Goal: Task Accomplishment & Management: Manage account settings

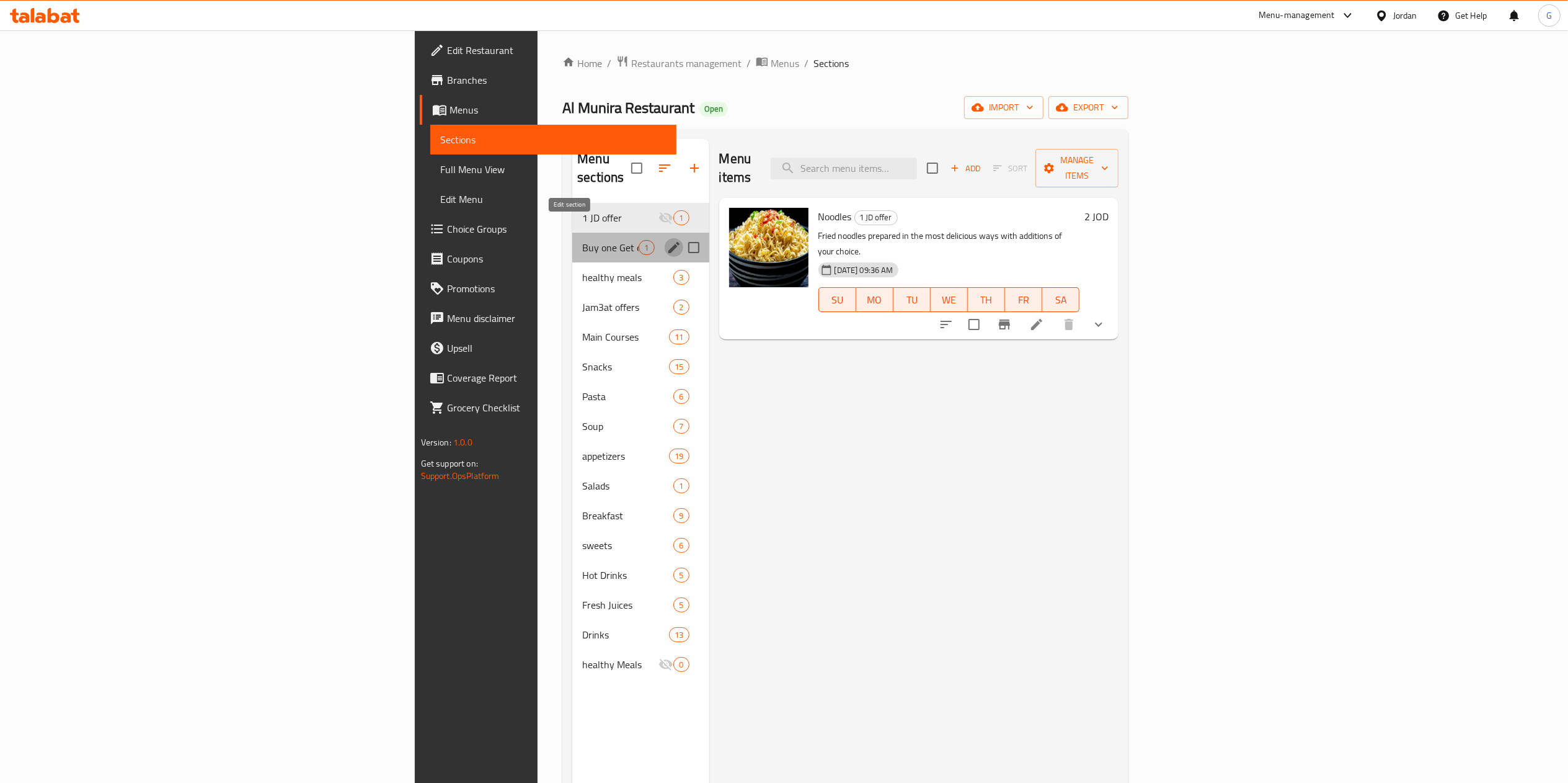
click at [667, 240] on icon "edit" at bounding box center [674, 247] width 15 height 15
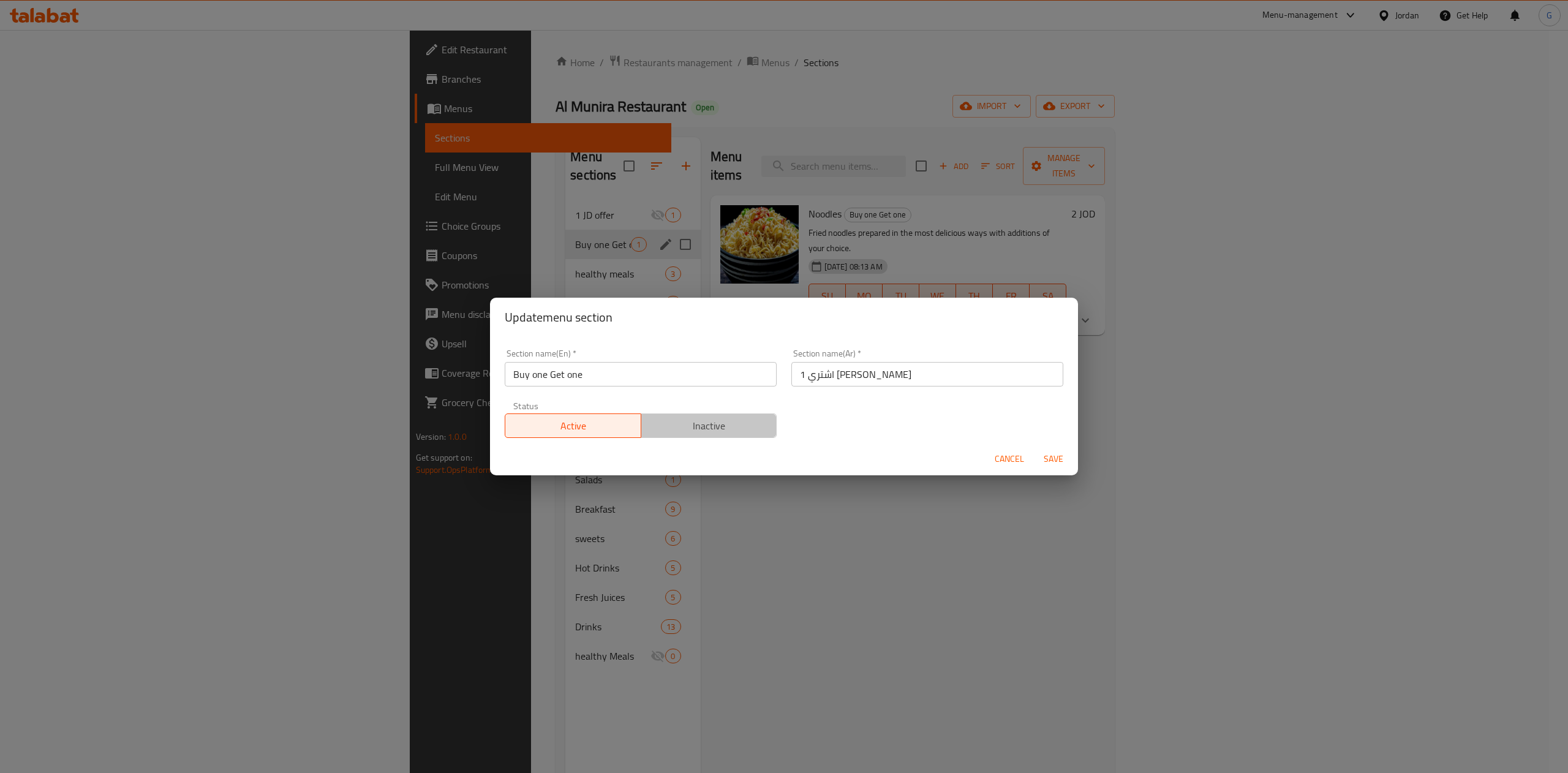
click at [716, 421] on span "Inactive" at bounding box center [709, 426] width 126 height 18
click at [1064, 465] on span "Save" at bounding box center [1053, 458] width 29 height 15
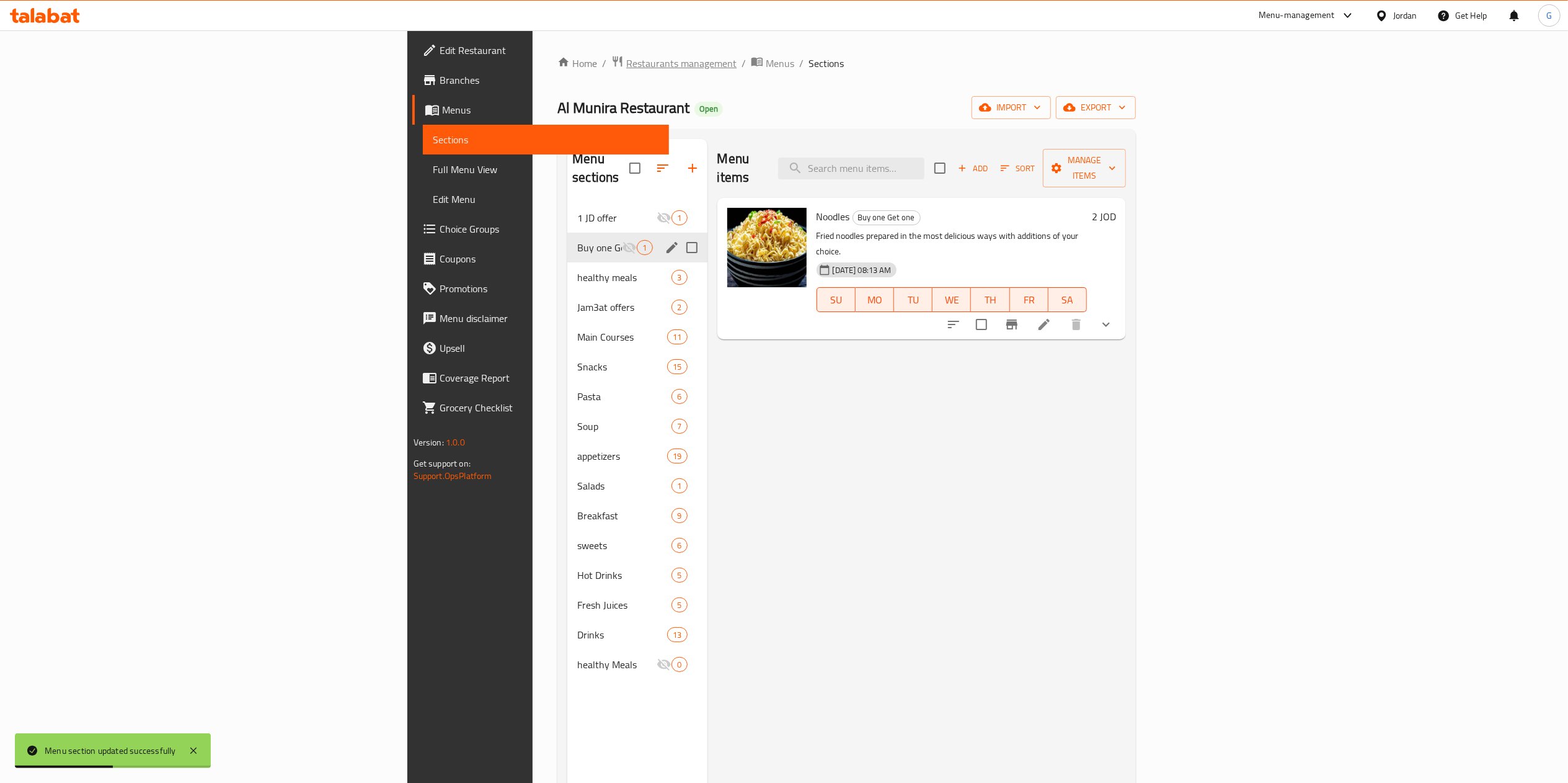
click at [626, 70] on span "Restaurants management" at bounding box center [682, 63] width 111 height 15
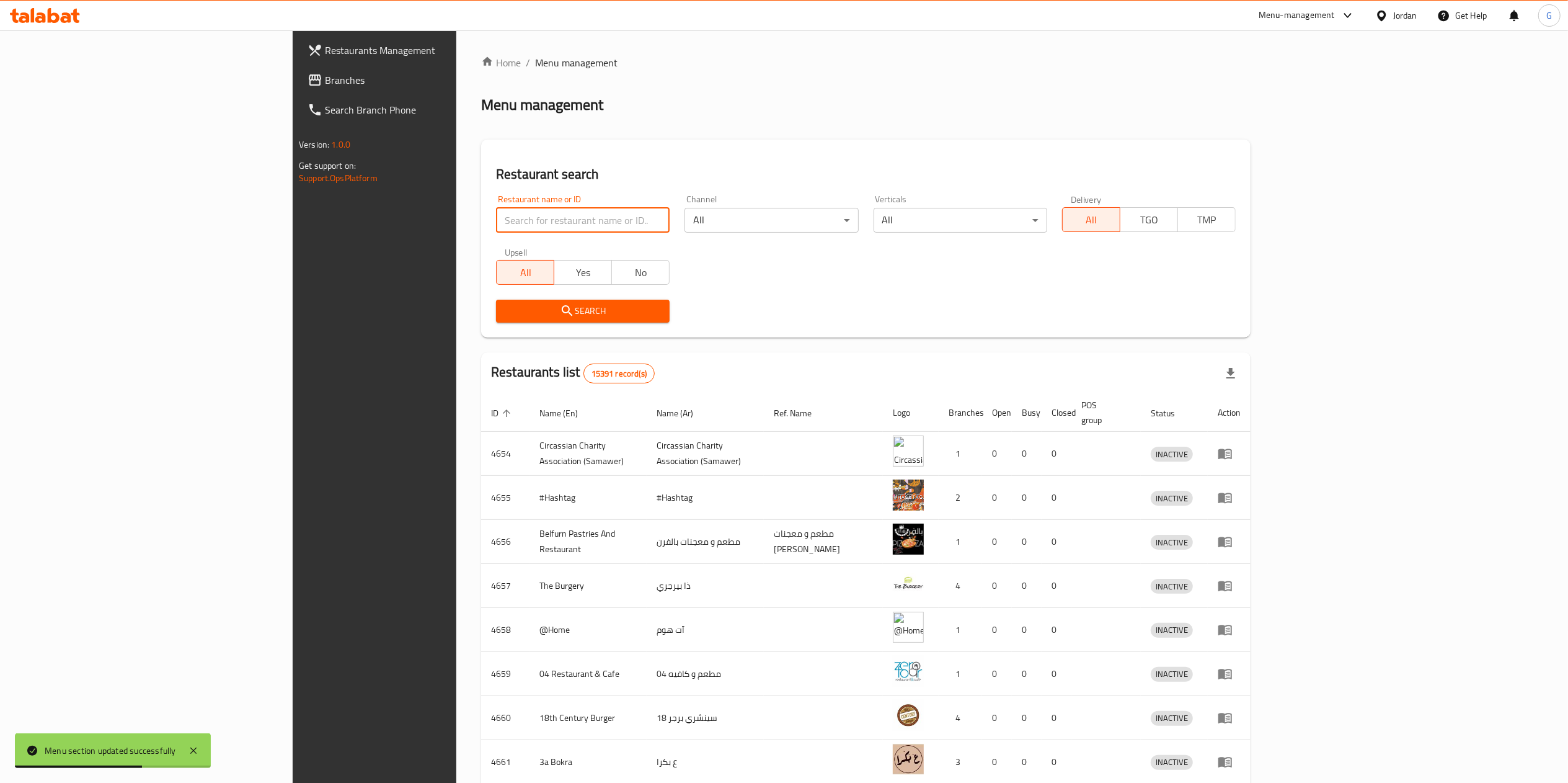
click at [496, 214] on input "search" at bounding box center [583, 221] width 174 height 25
type input "green apple"
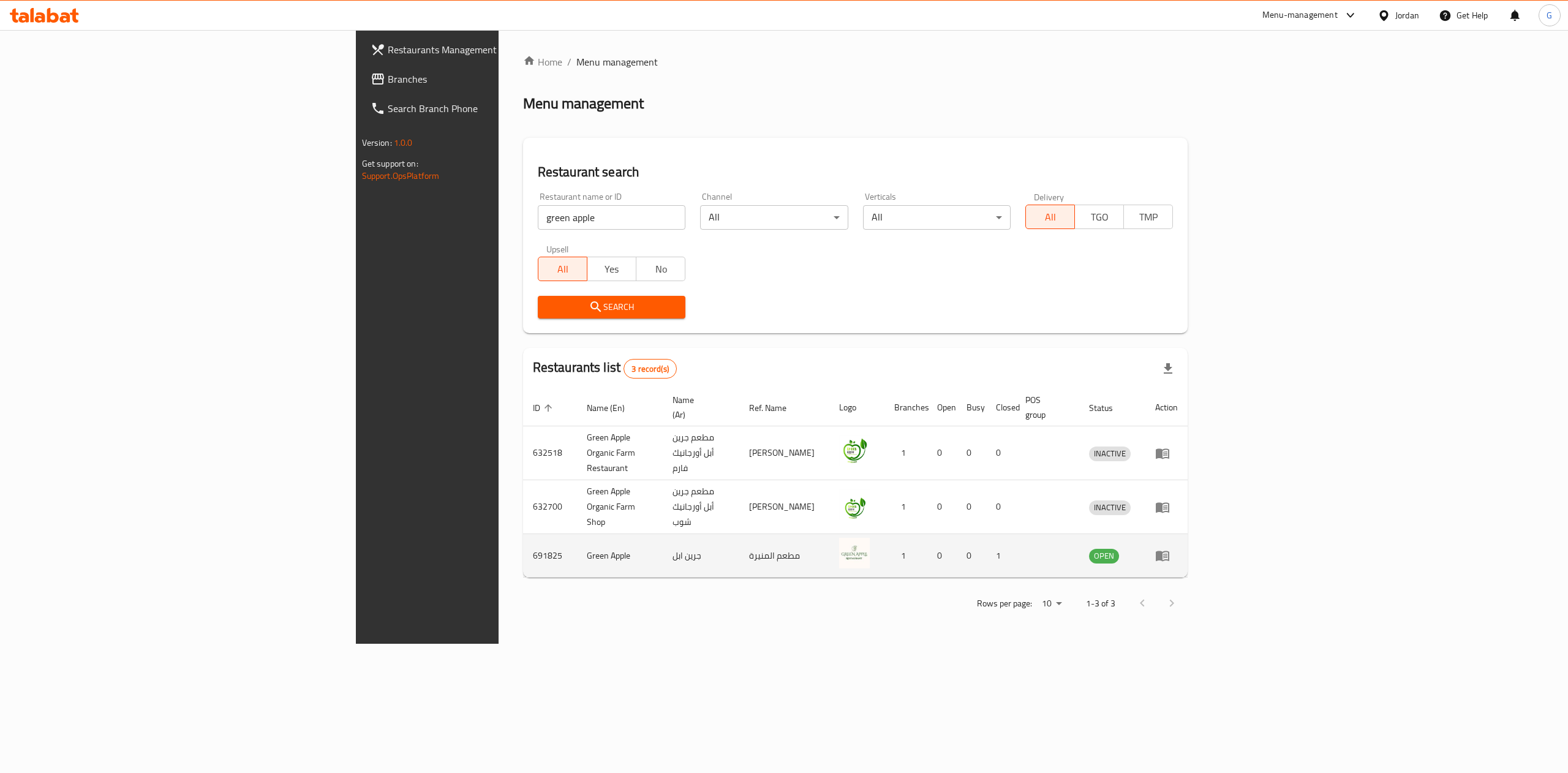
click at [1188, 534] on td "enhanced table" at bounding box center [1167, 555] width 42 height 43
click at [1168, 554] on icon "enhanced table" at bounding box center [1165, 556] width 4 height 5
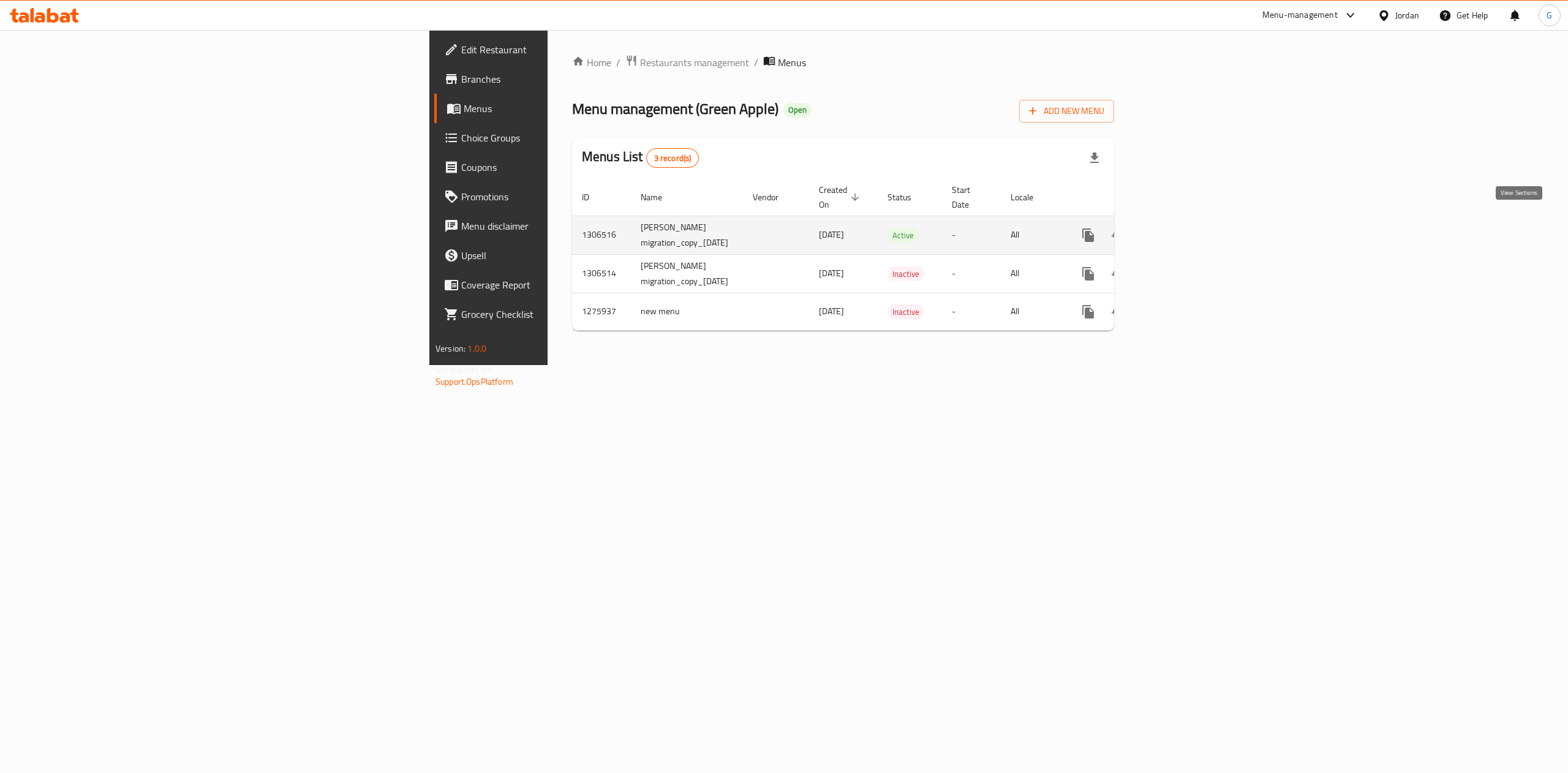
click at [1184, 227] on icon "enhanced table" at bounding box center [1176, 234] width 15 height 15
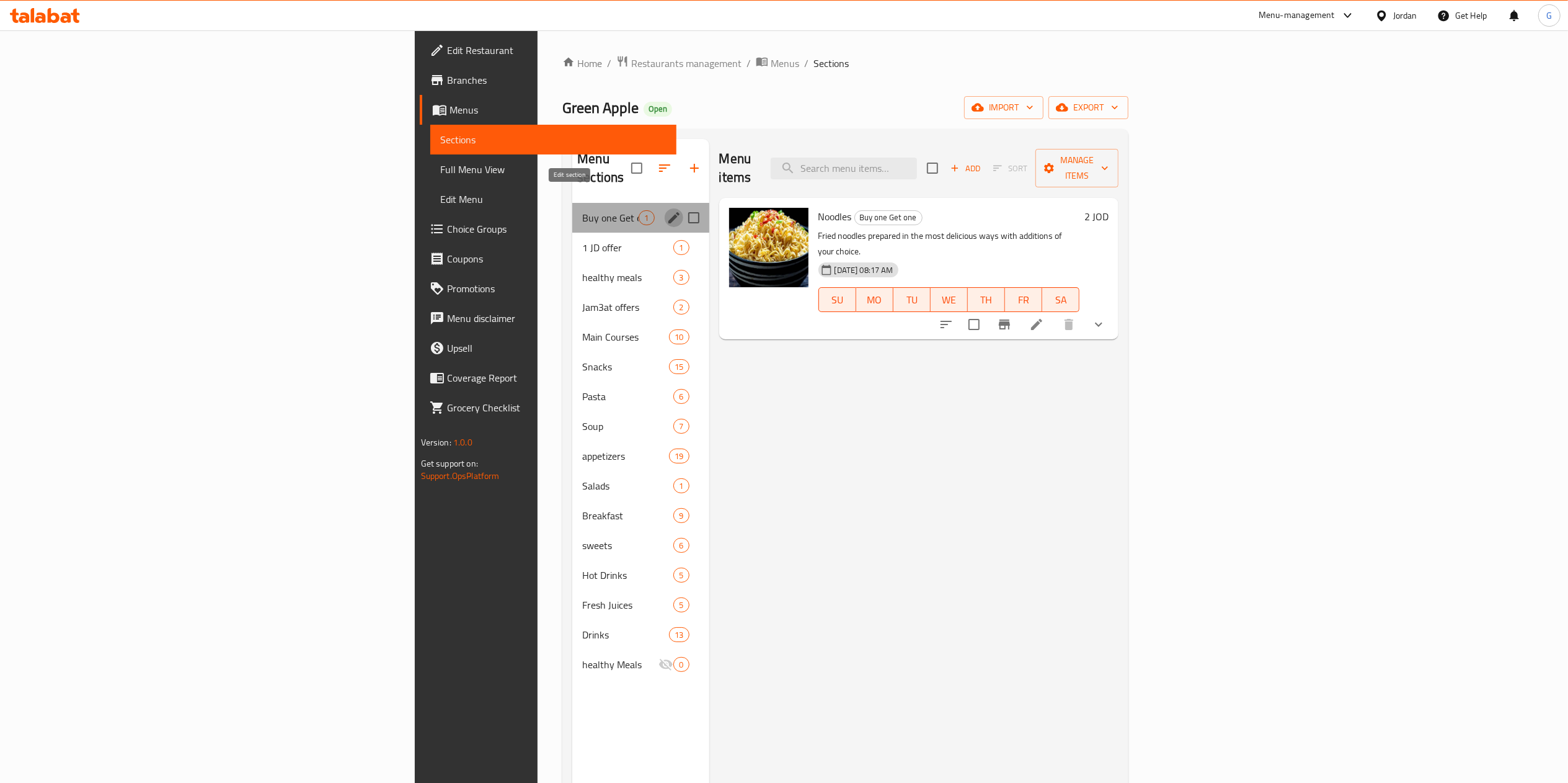
click at [668, 212] on icon "edit" at bounding box center [674, 218] width 12 height 12
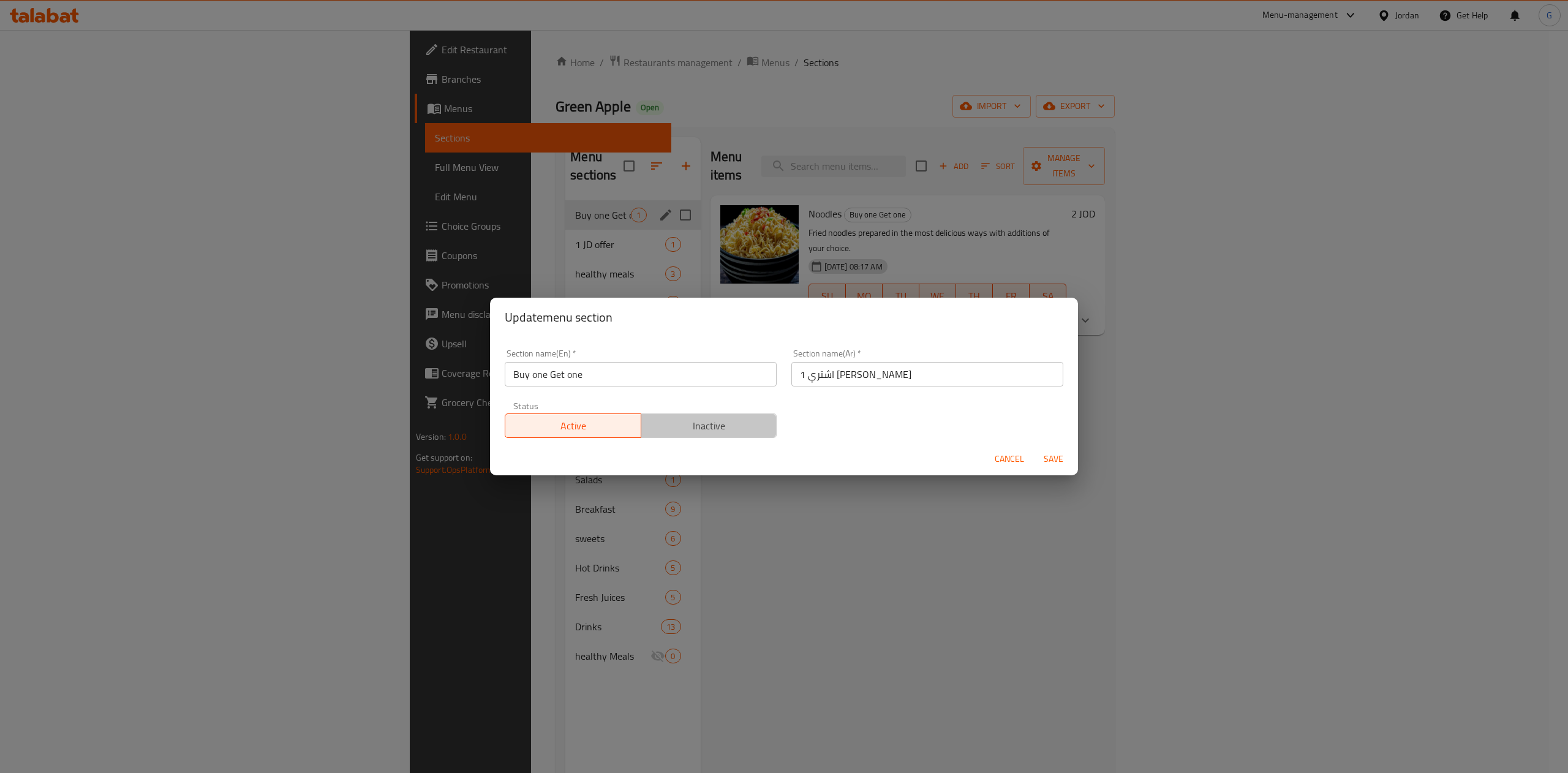
click at [721, 430] on span "Inactive" at bounding box center [709, 426] width 126 height 18
click at [1059, 456] on span "Save" at bounding box center [1053, 458] width 29 height 15
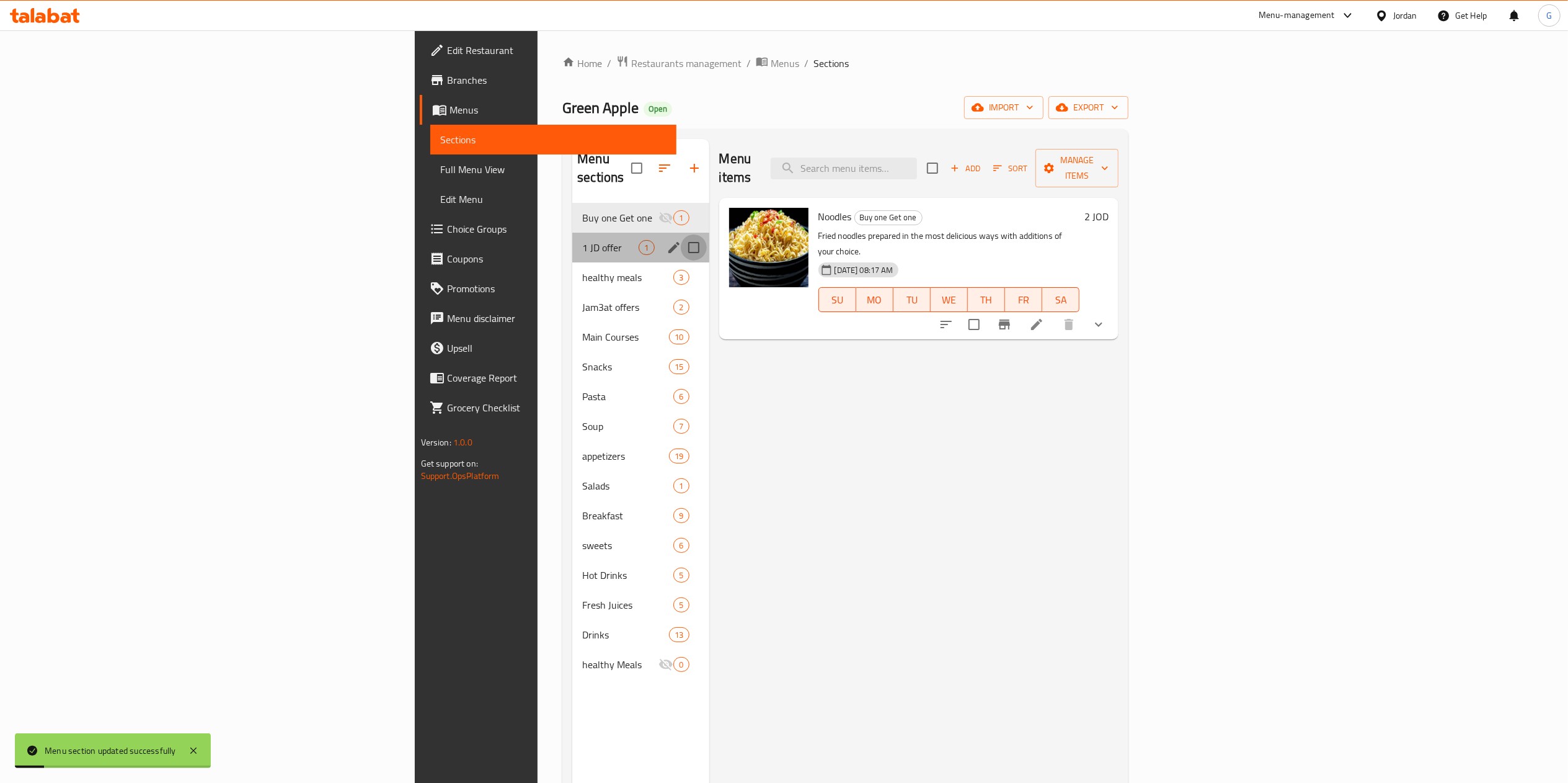
click at [681, 235] on input "Menu sections" at bounding box center [693, 247] width 26 height 26
checkbox input "true"
click at [667, 240] on icon "edit" at bounding box center [674, 247] width 15 height 15
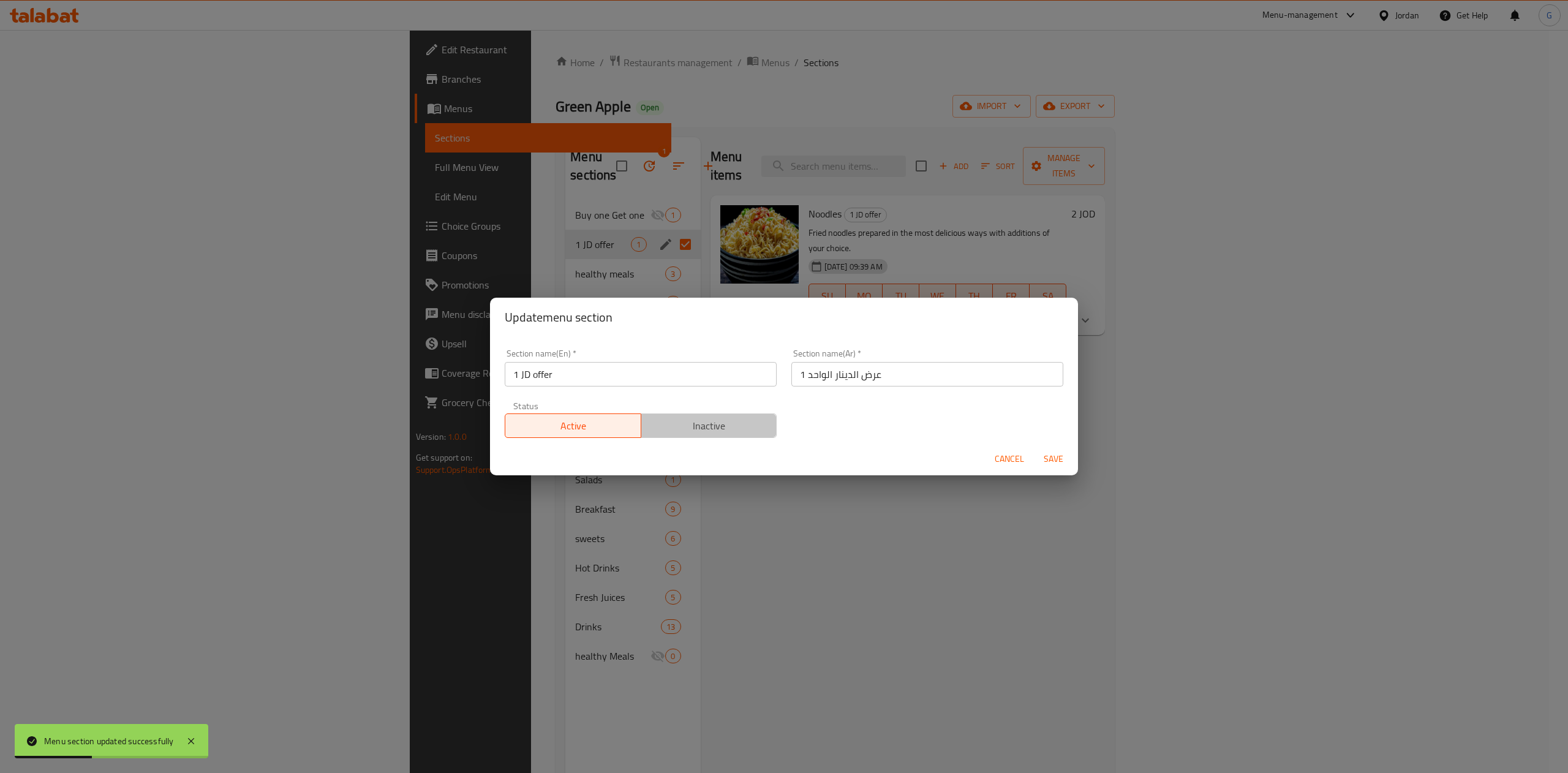
click at [712, 424] on span "Inactive" at bounding box center [709, 426] width 126 height 18
click at [1055, 459] on span "Save" at bounding box center [1053, 458] width 29 height 15
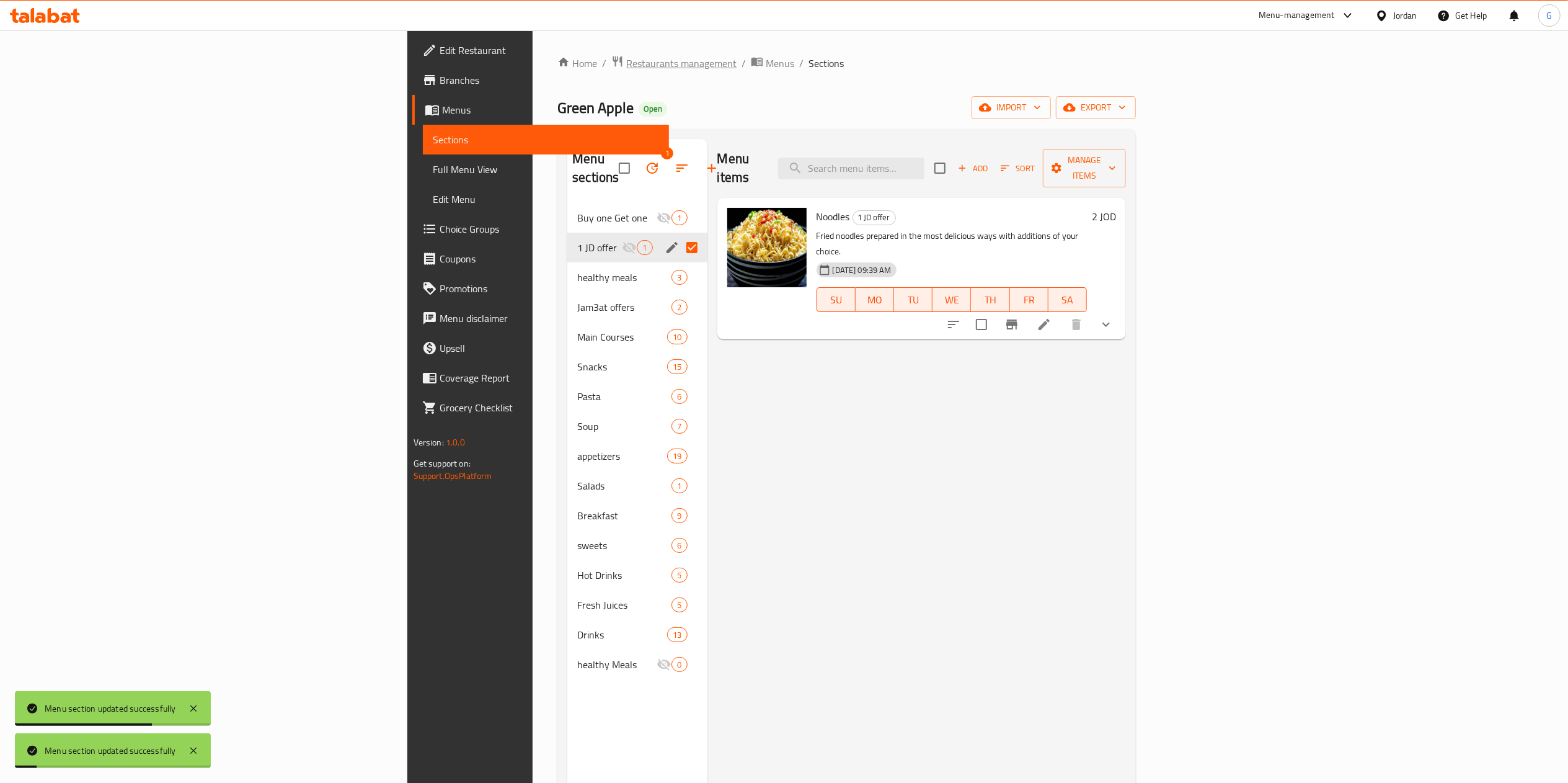
click at [626, 63] on span "Restaurants management" at bounding box center [682, 63] width 111 height 15
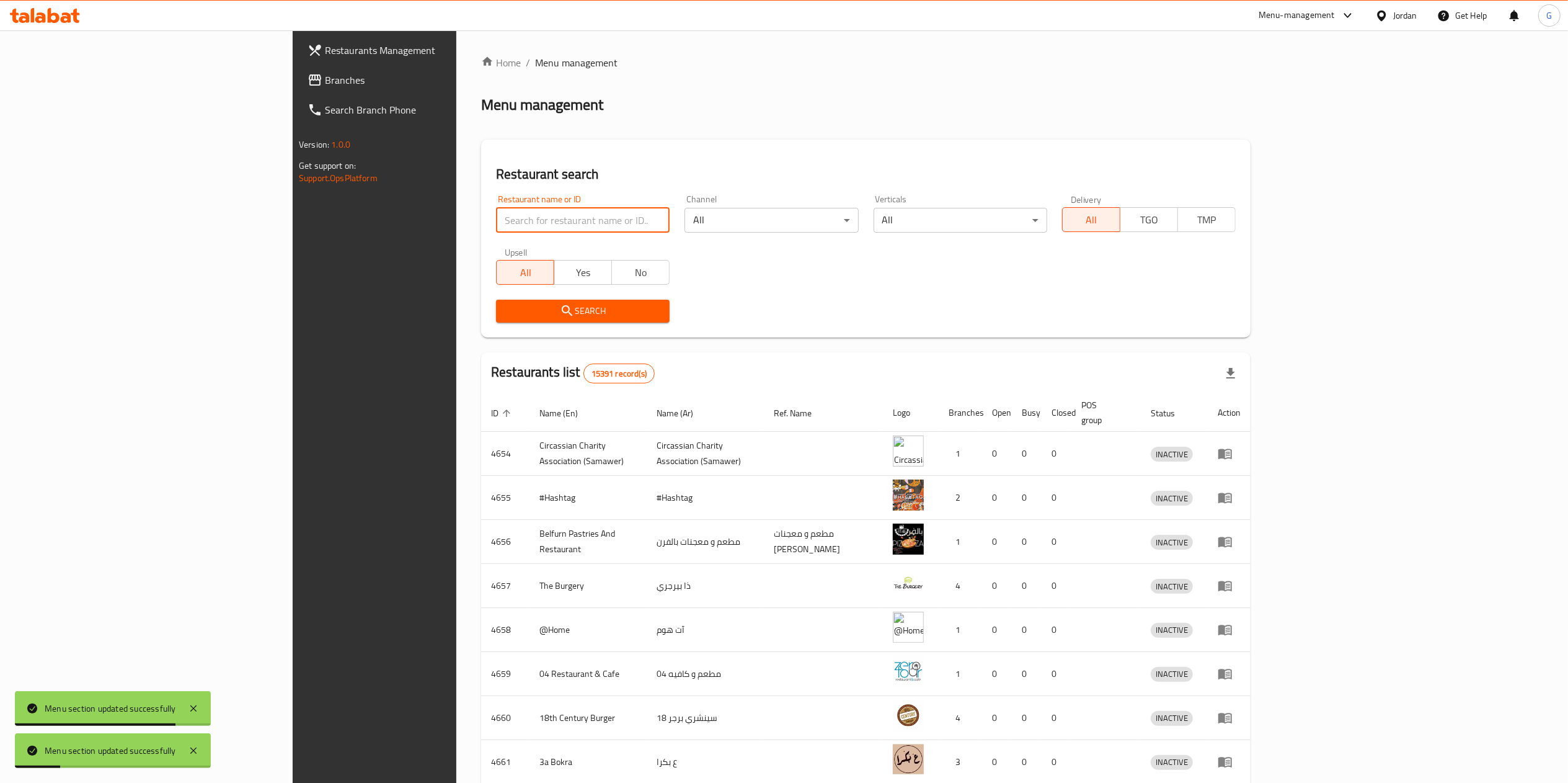
click at [496, 213] on input "search" at bounding box center [583, 221] width 174 height 25
type input "shalimar"
click button "Search" at bounding box center [583, 312] width 174 height 23
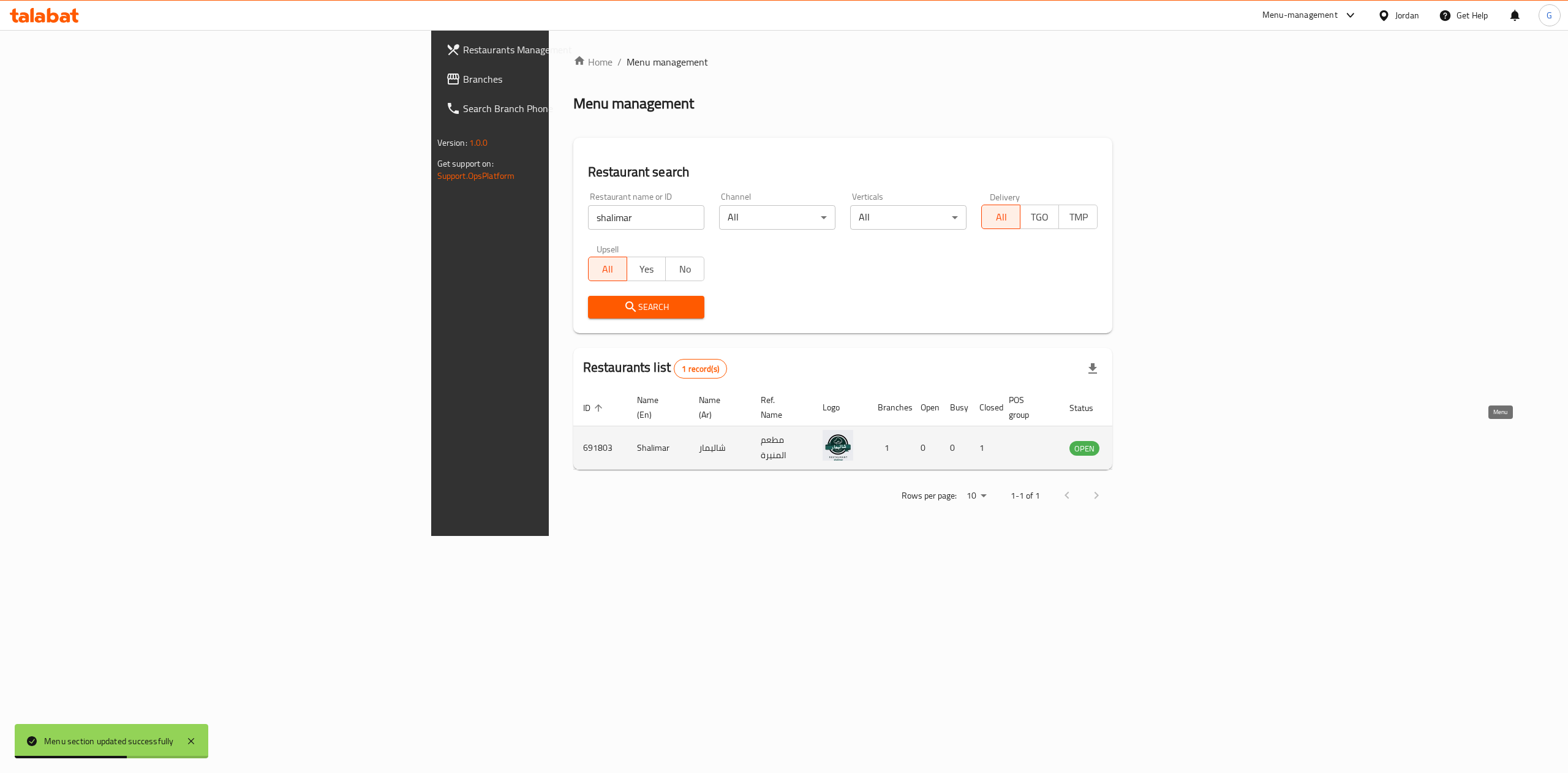
click at [1149, 441] on icon "enhanced table" at bounding box center [1141, 447] width 15 height 15
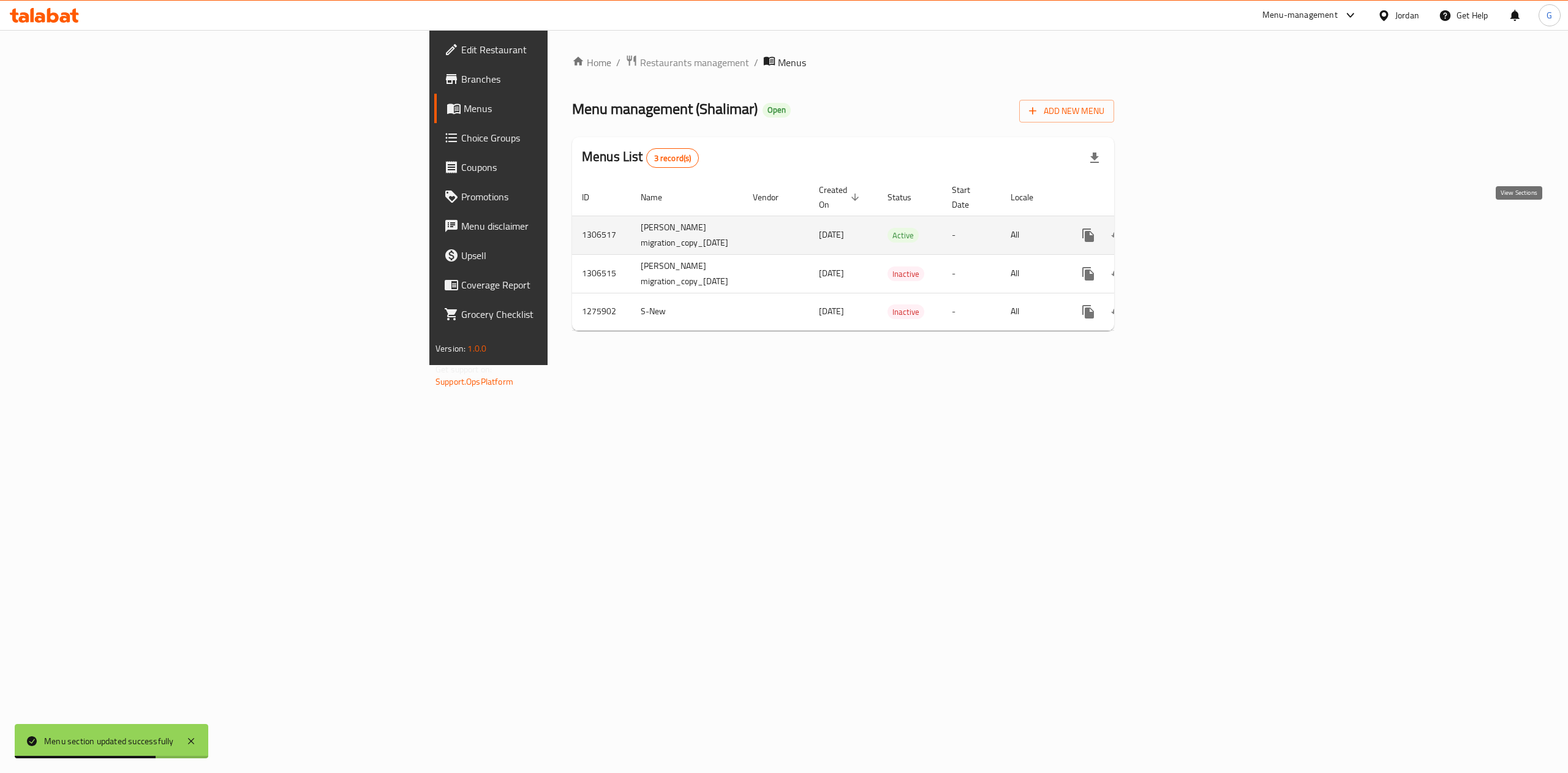
click at [1191, 224] on link "enhanced table" at bounding box center [1176, 234] width 29 height 29
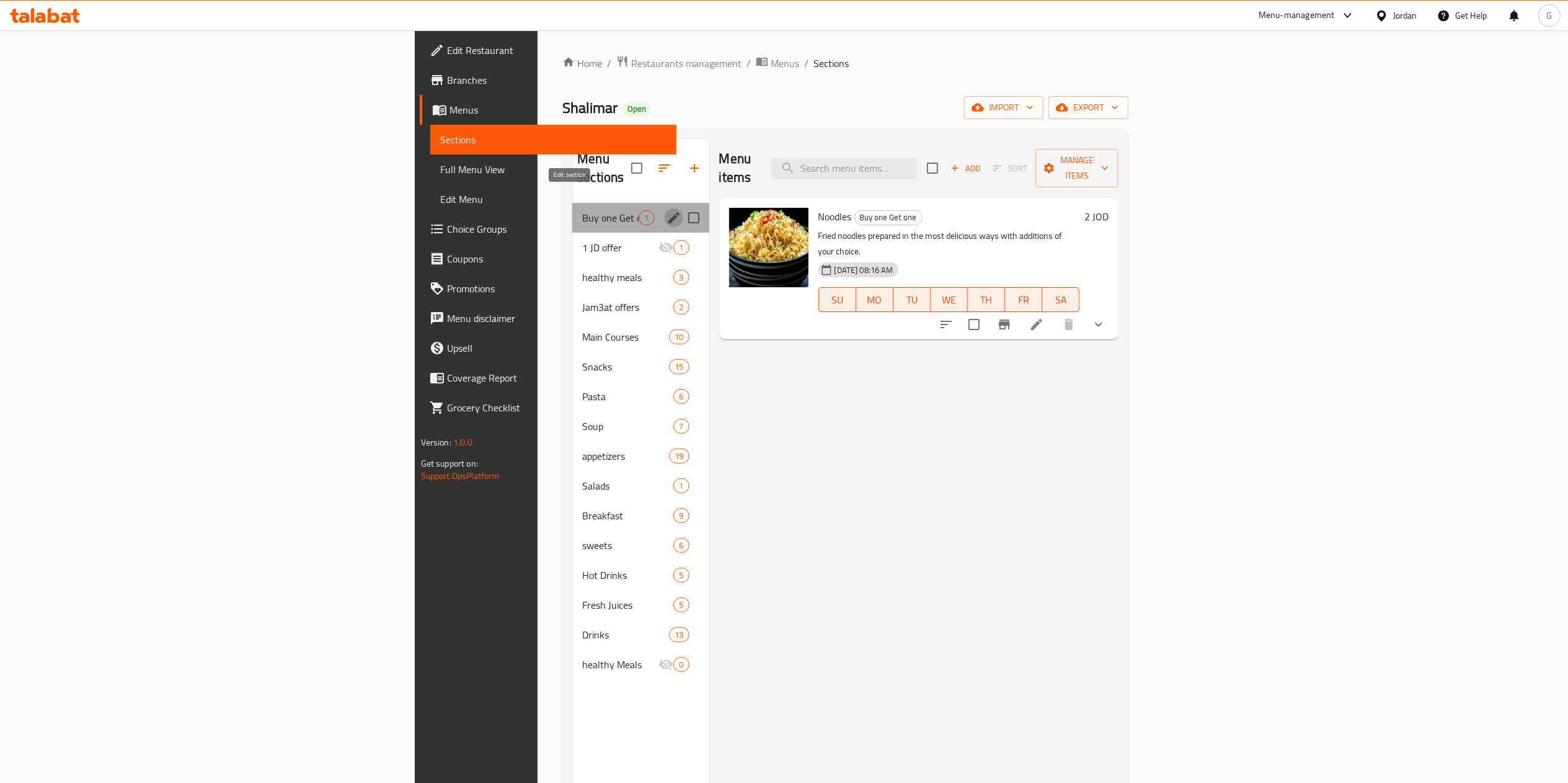
click at [668, 212] on icon "edit" at bounding box center [674, 218] width 12 height 12
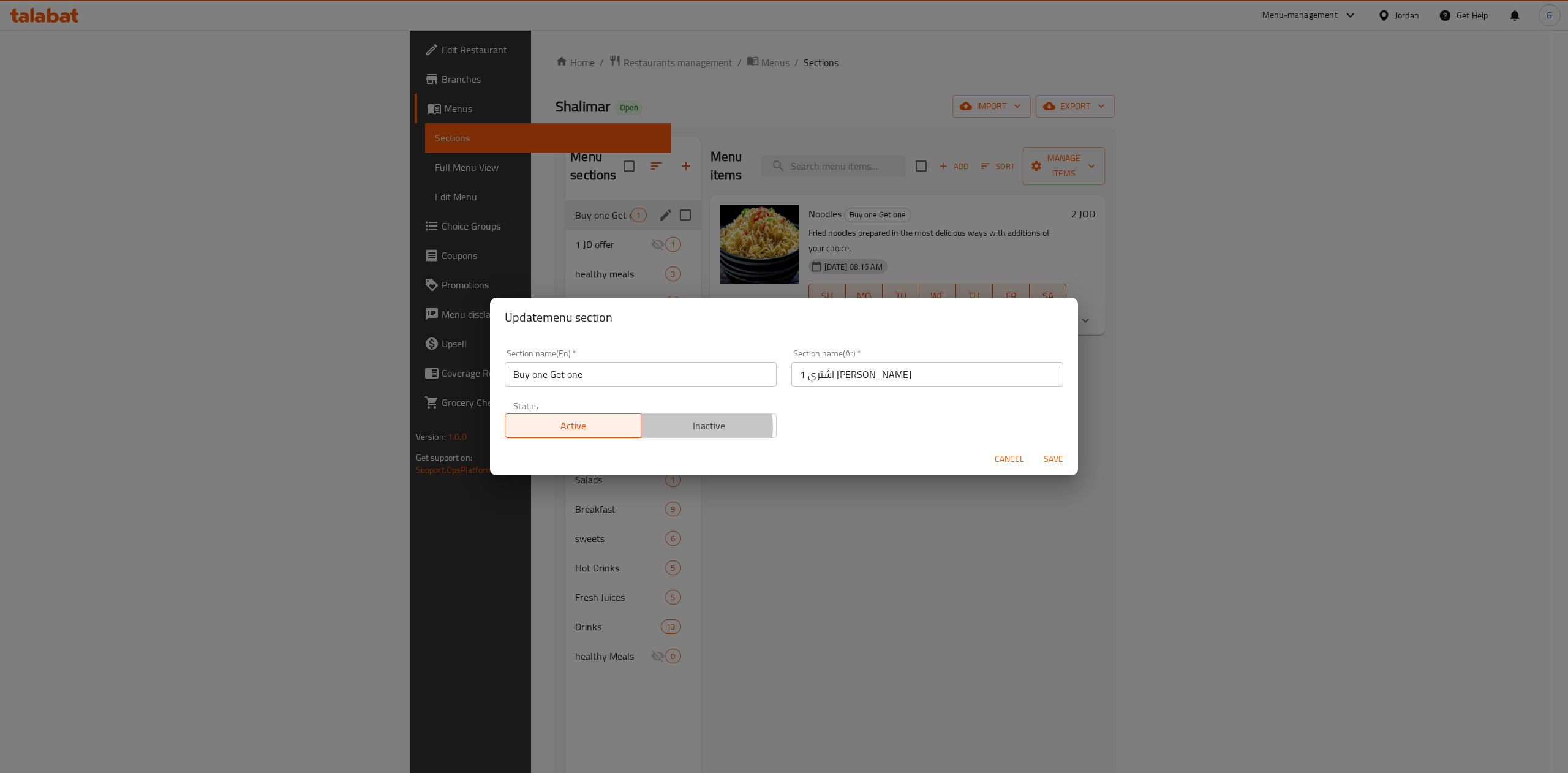
click at [696, 427] on span "Inactive" at bounding box center [709, 426] width 126 height 18
click at [1069, 457] on button "Save" at bounding box center [1054, 459] width 39 height 23
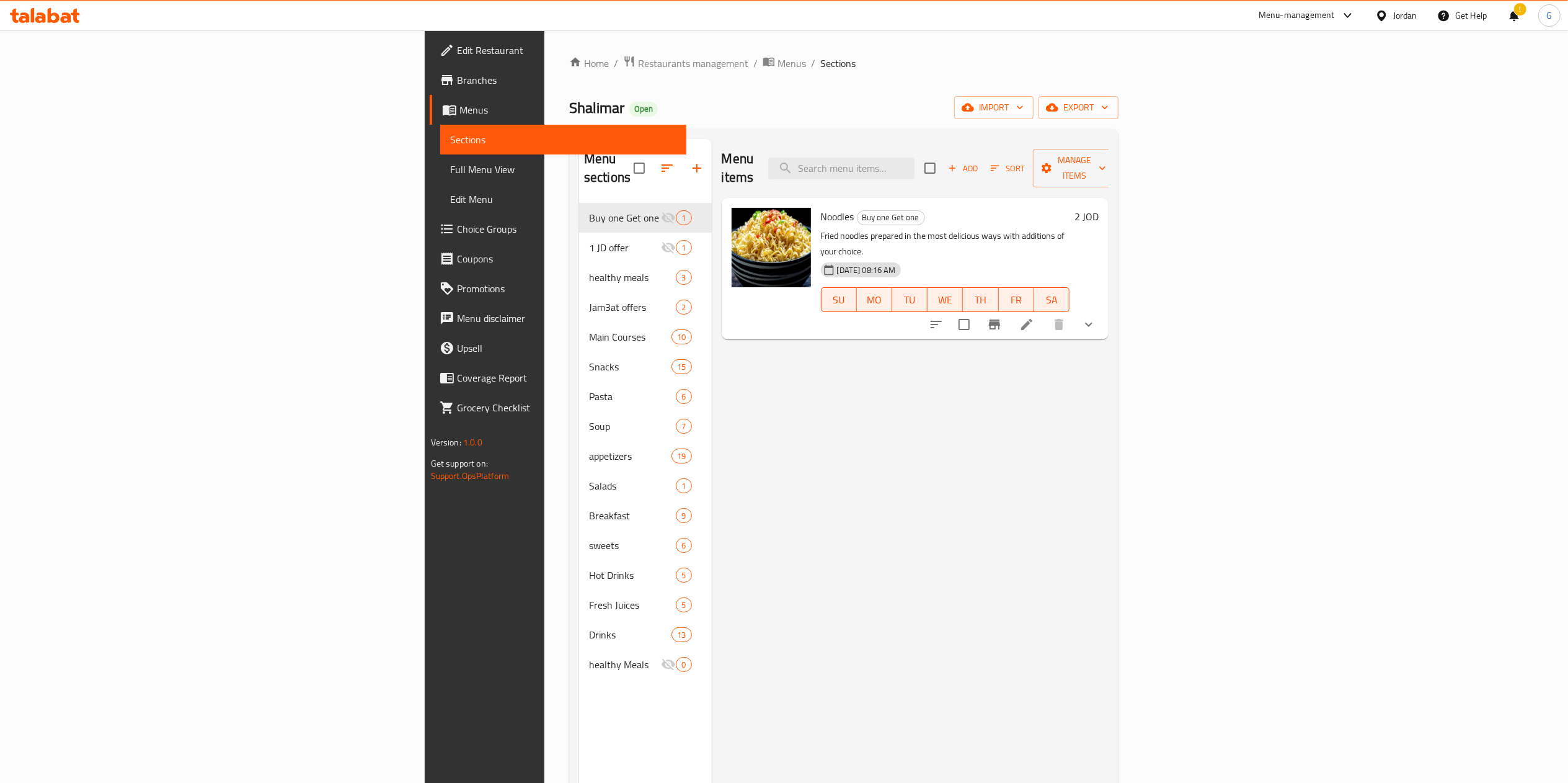
click at [569, 76] on div "Home / Restaurants management / Menus / Sections Shalimar Open import export Me…" at bounding box center [843, 494] width 549 height 877
click at [638, 64] on span "Restaurants management" at bounding box center [693, 63] width 111 height 15
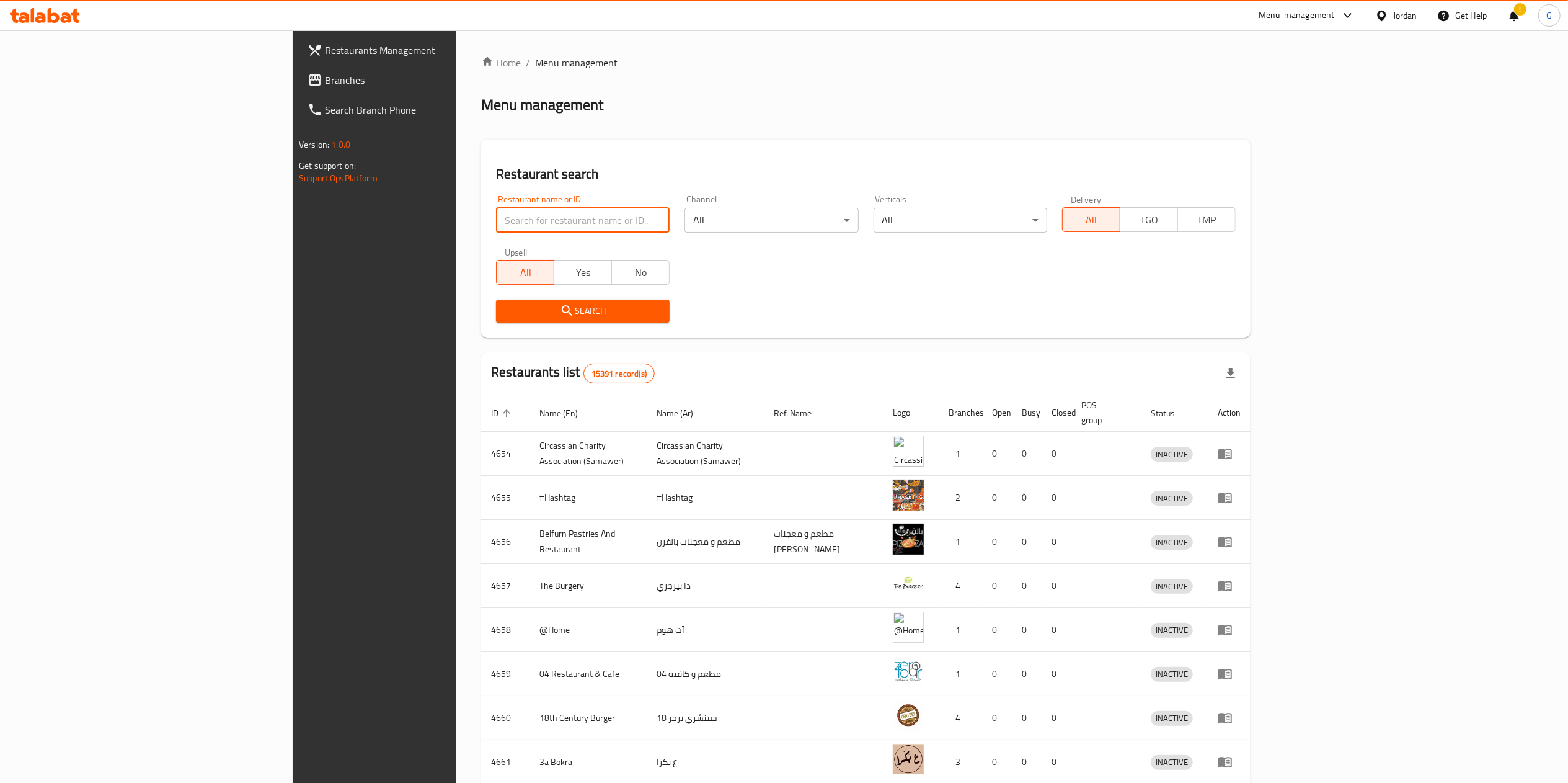
click at [553, 219] on input "search" at bounding box center [583, 221] width 174 height 25
type input "عزوز"
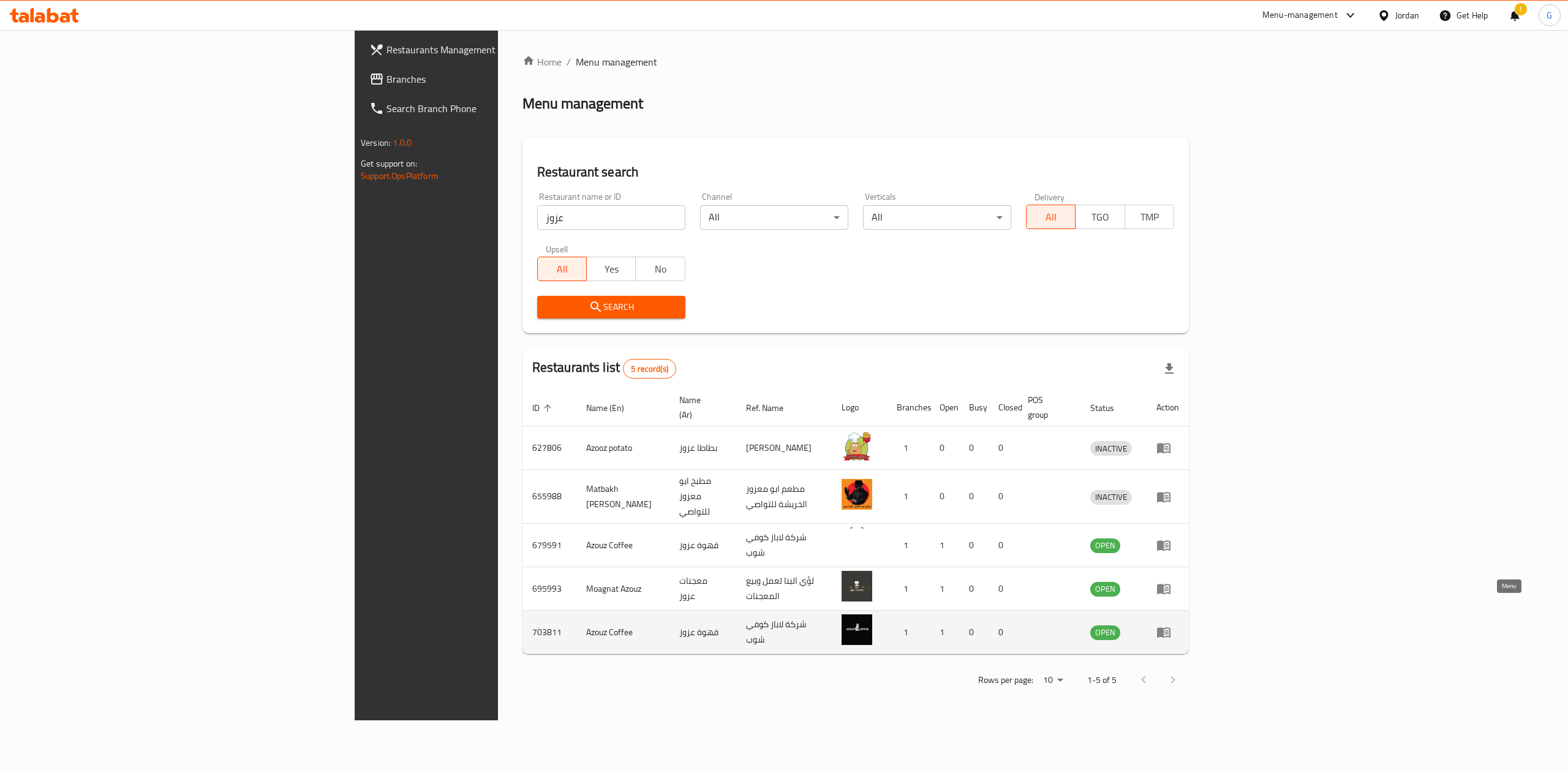
click at [1171, 628] on icon "enhanced table" at bounding box center [1163, 633] width 13 height 11
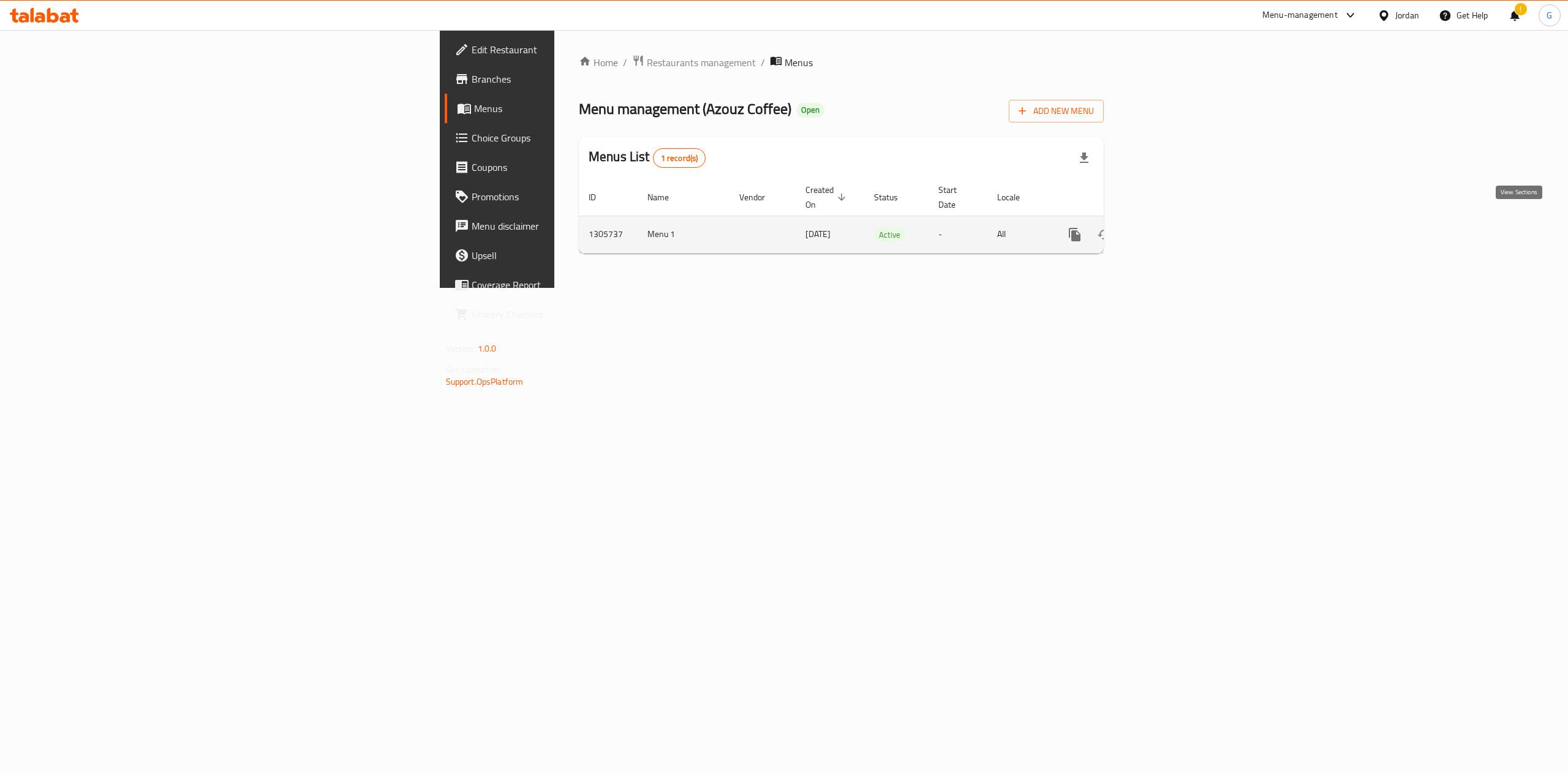
click at [1178, 219] on link "enhanced table" at bounding box center [1163, 234] width 29 height 29
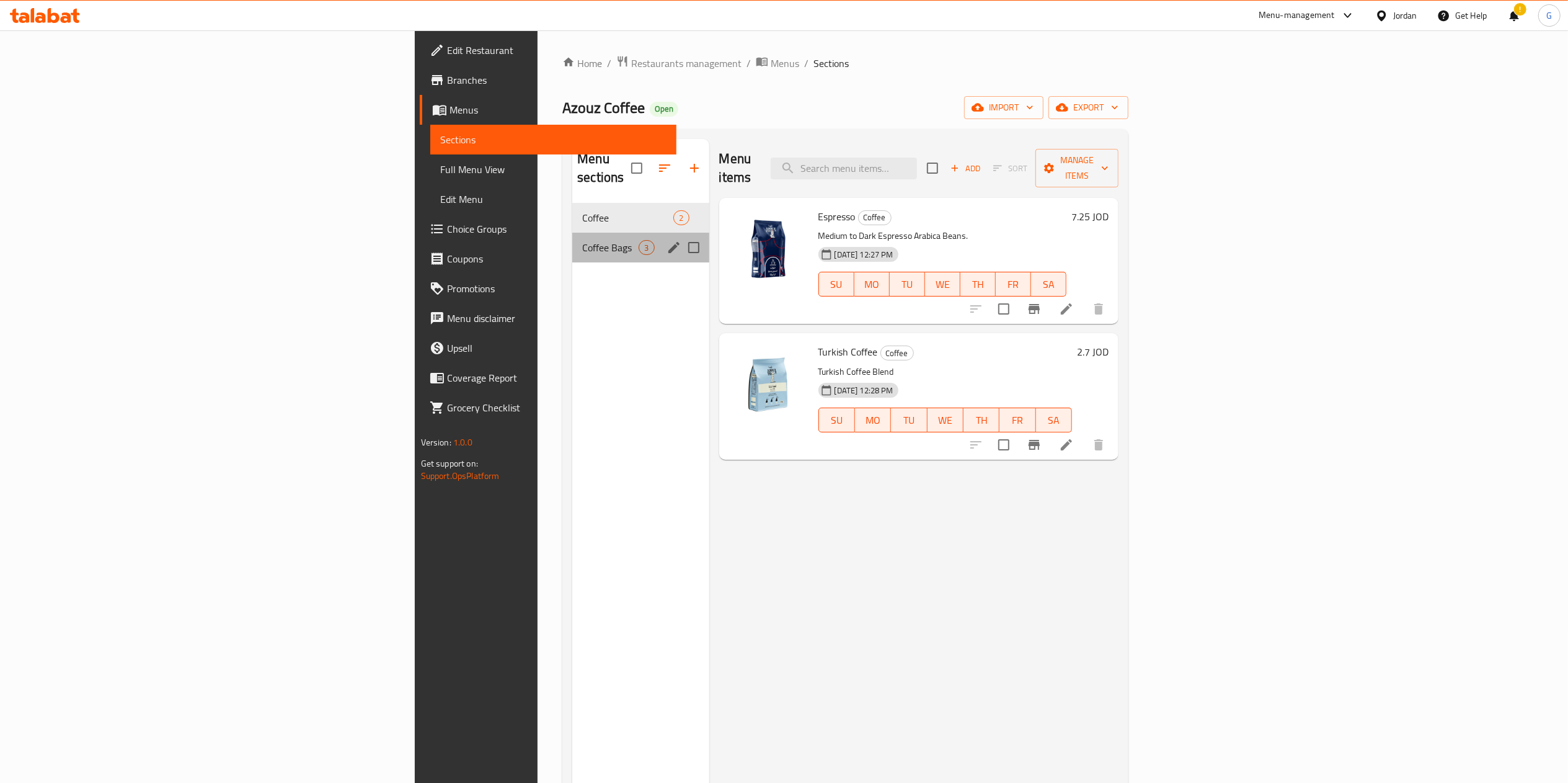
click at [572, 233] on div "Coffee Bags 3" at bounding box center [640, 247] width 137 height 29
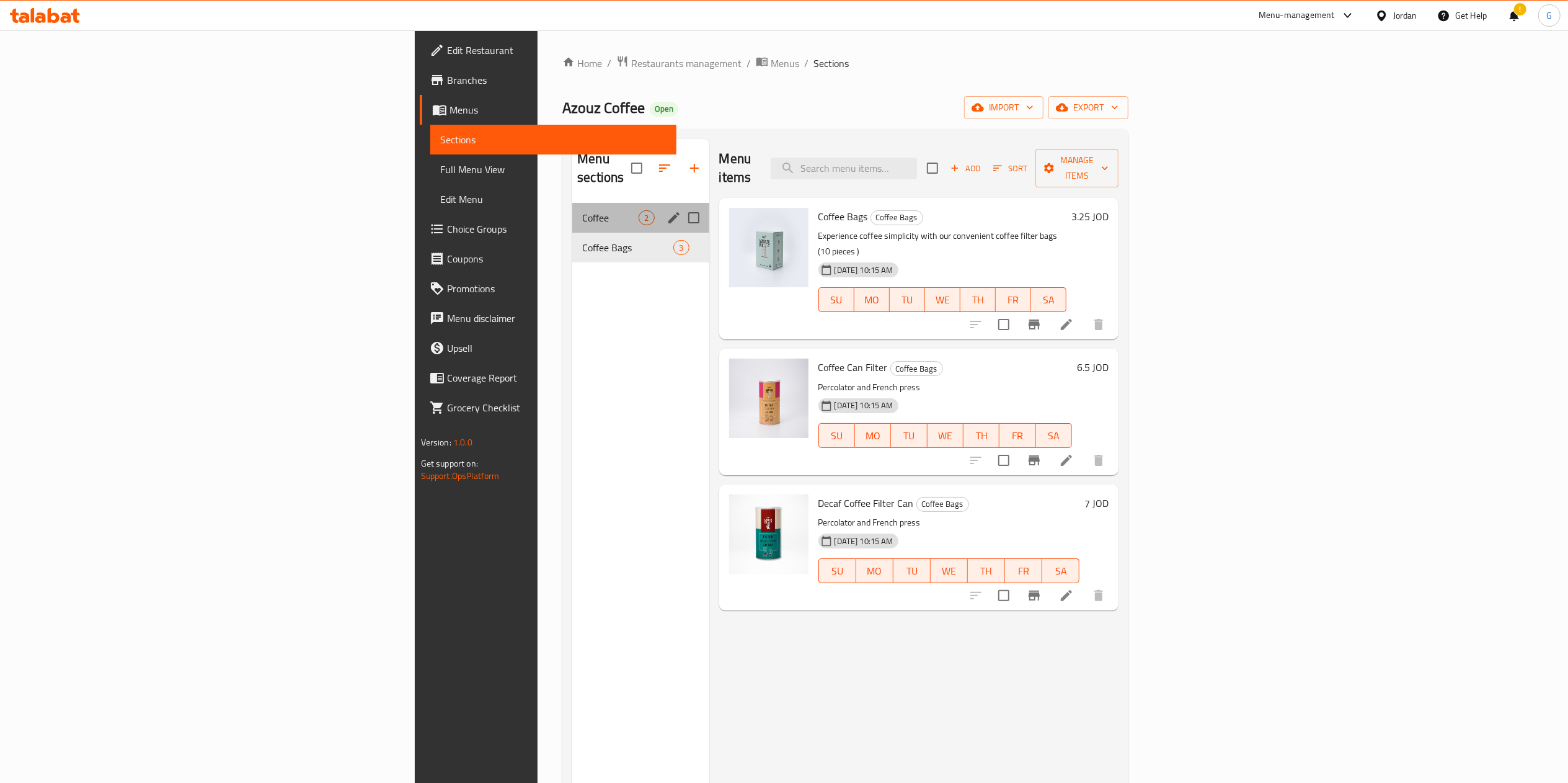
click at [572, 203] on div "Coffee 2" at bounding box center [640, 217] width 137 height 29
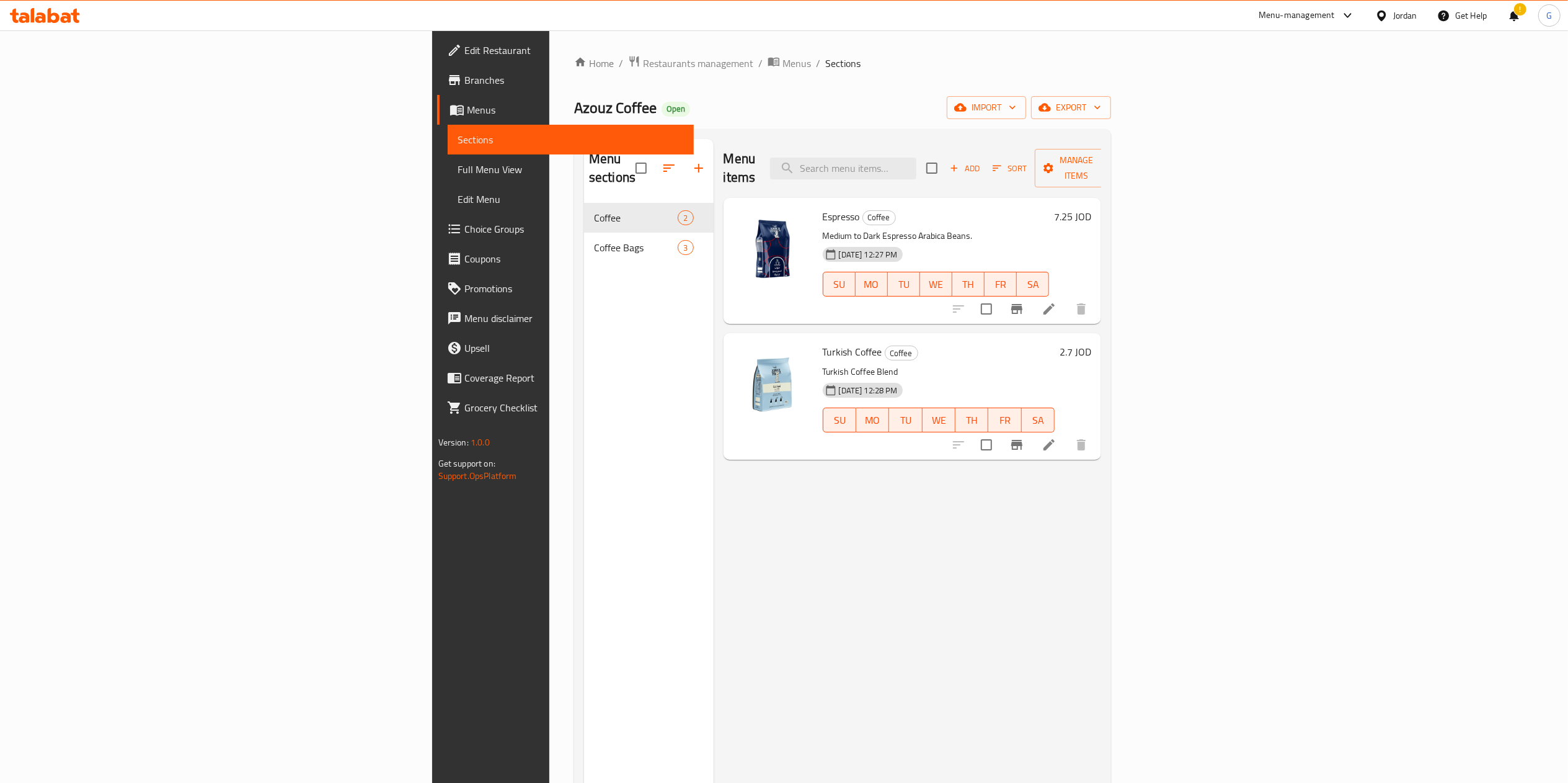
click at [762, 491] on div "Menu items Add Sort Manage items Espresso Coffee Medium to Dark Espresso Arabic…" at bounding box center [908, 530] width 388 height 783
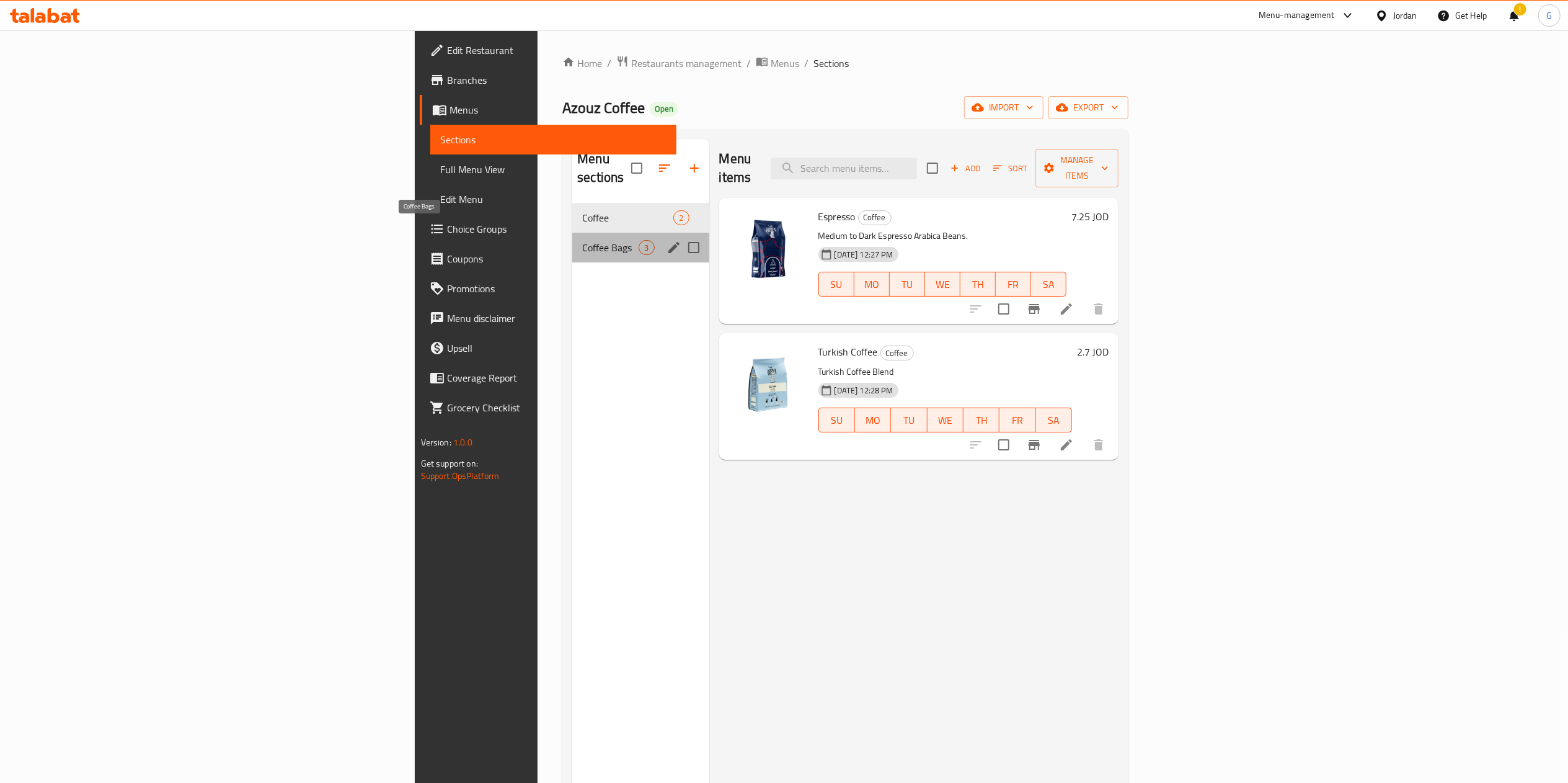
click at [582, 240] on span "Coffee Bags" at bounding box center [610, 247] width 56 height 15
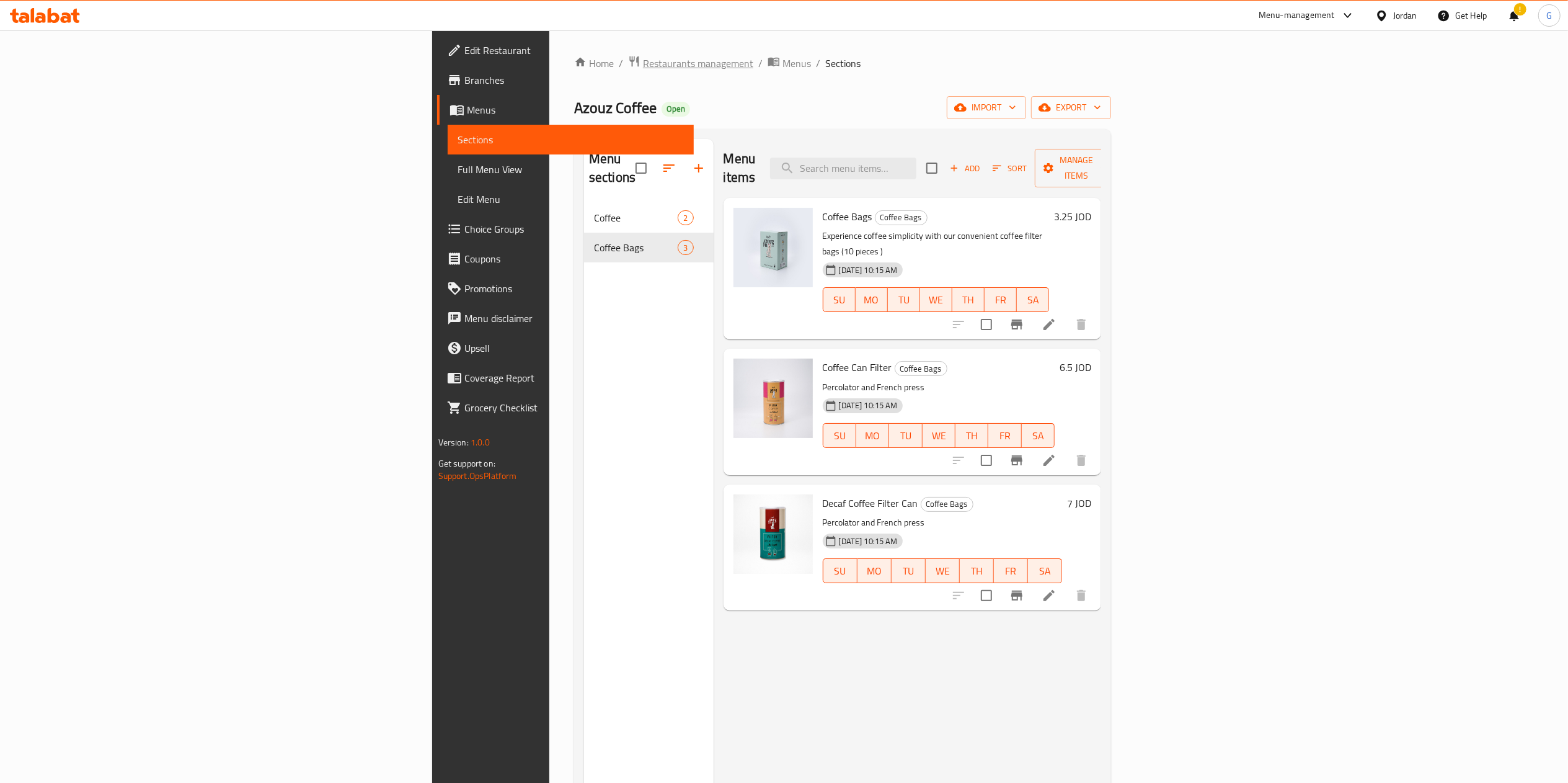
click at [643, 64] on span "Restaurants management" at bounding box center [698, 63] width 111 height 15
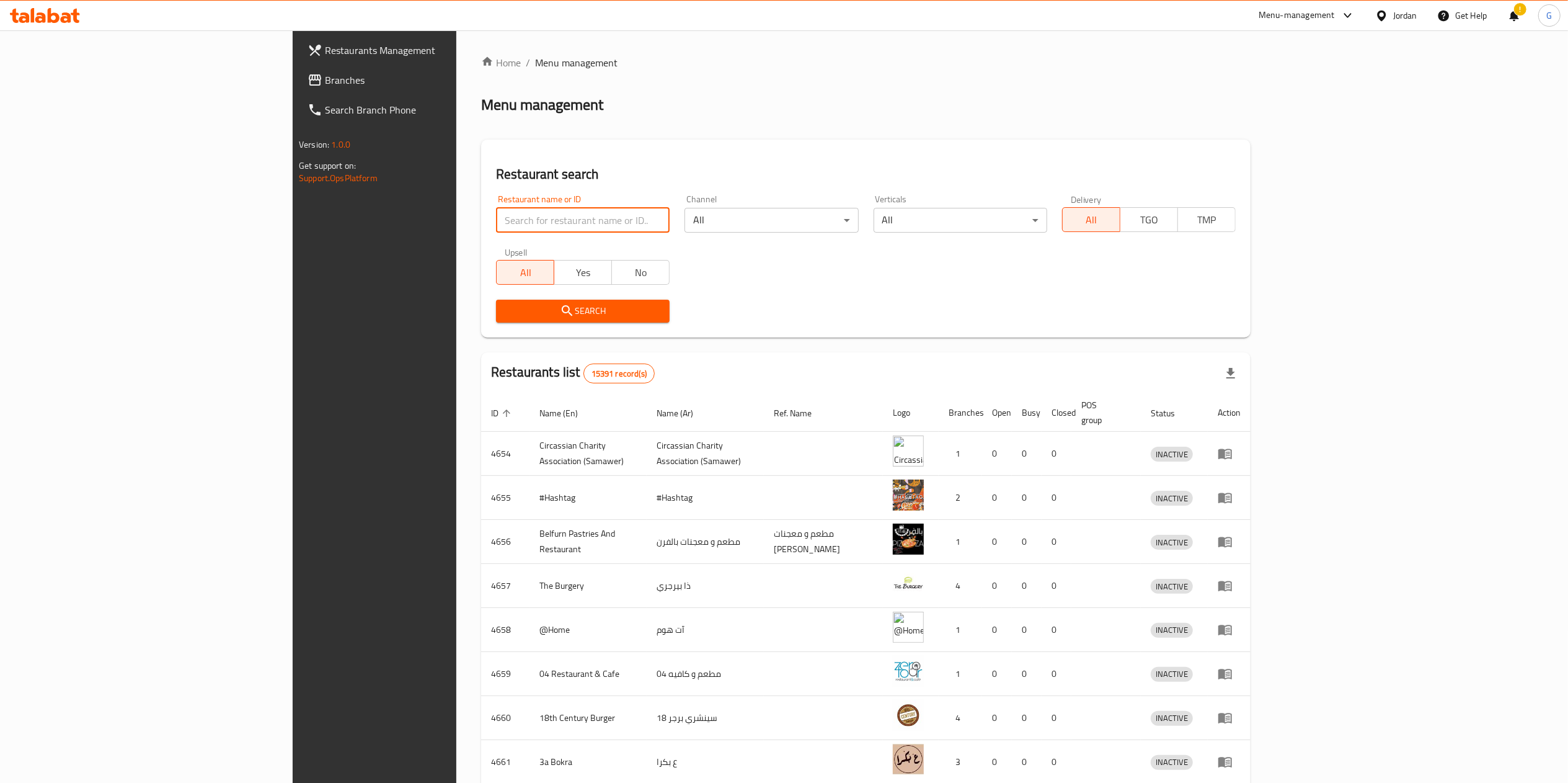
click at [496, 219] on input "search" at bounding box center [583, 221] width 174 height 25
type input "عزوز"
click at [506, 314] on span "Search" at bounding box center [583, 311] width 153 height 15
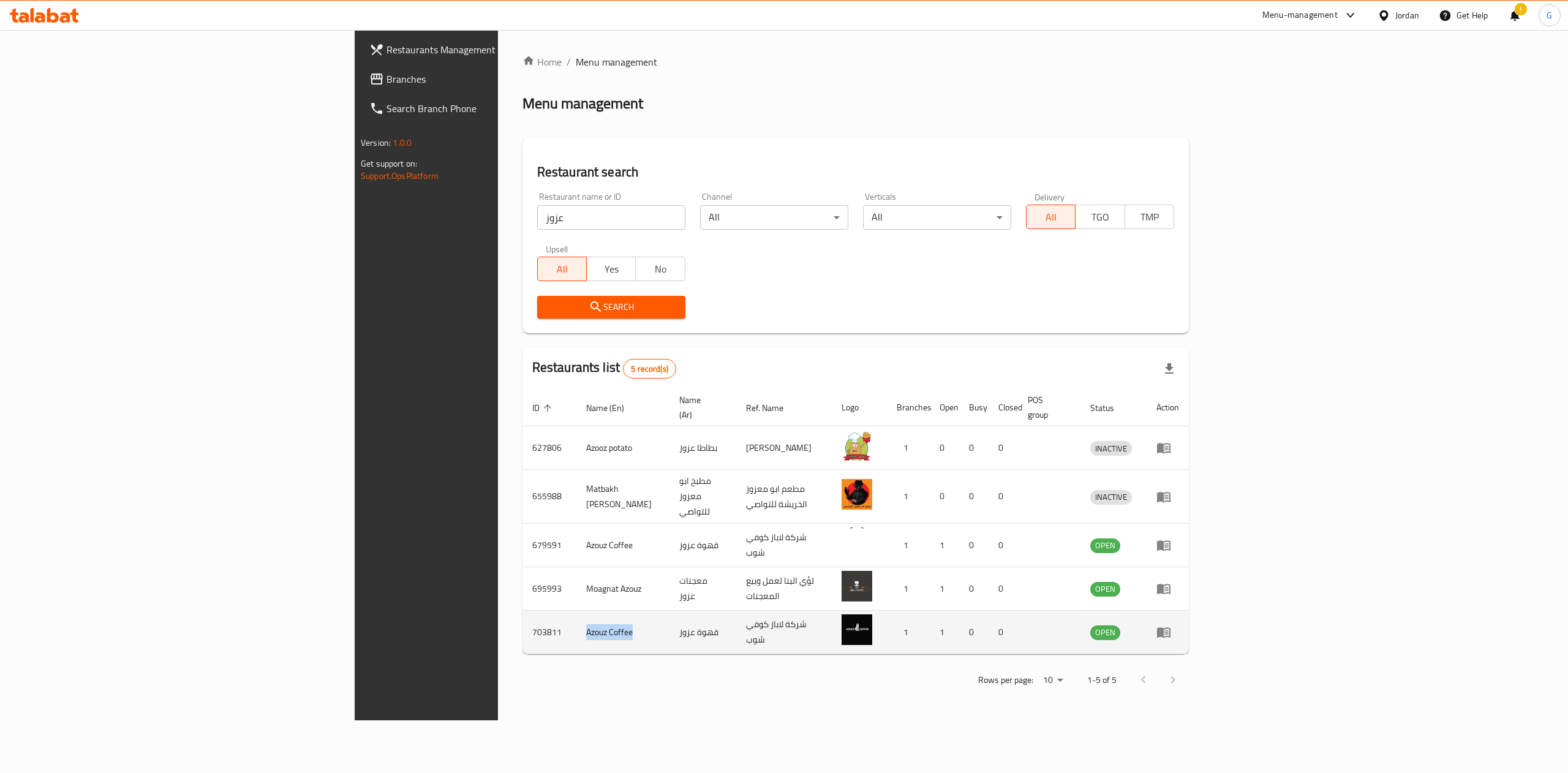
drag, startPoint x: 412, startPoint y: 616, endPoint x: 338, endPoint y: 610, distance: 74.2
click at [523, 611] on tr "703811 Azouz Coffee قهوة عزوز شركة لاباز كوفي شوب 1 1 0 0 OPEN" at bounding box center [856, 632] width 667 height 43
copy tr "Azouz Coffee"
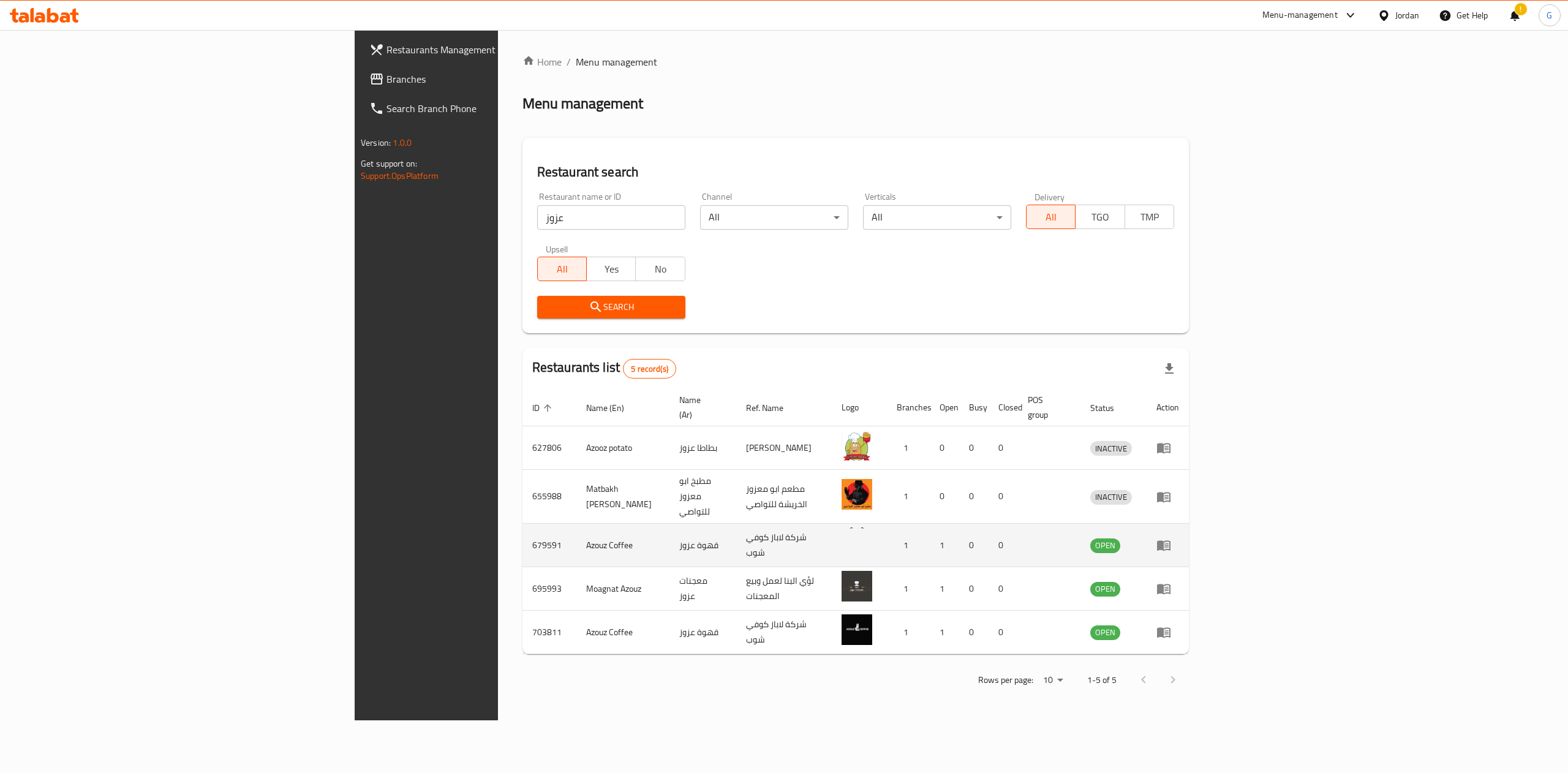
click at [523, 524] on td "679591" at bounding box center [549, 545] width 54 height 43
copy td "679591"
click at [1171, 538] on icon "enhanced table" at bounding box center [1164, 545] width 15 height 15
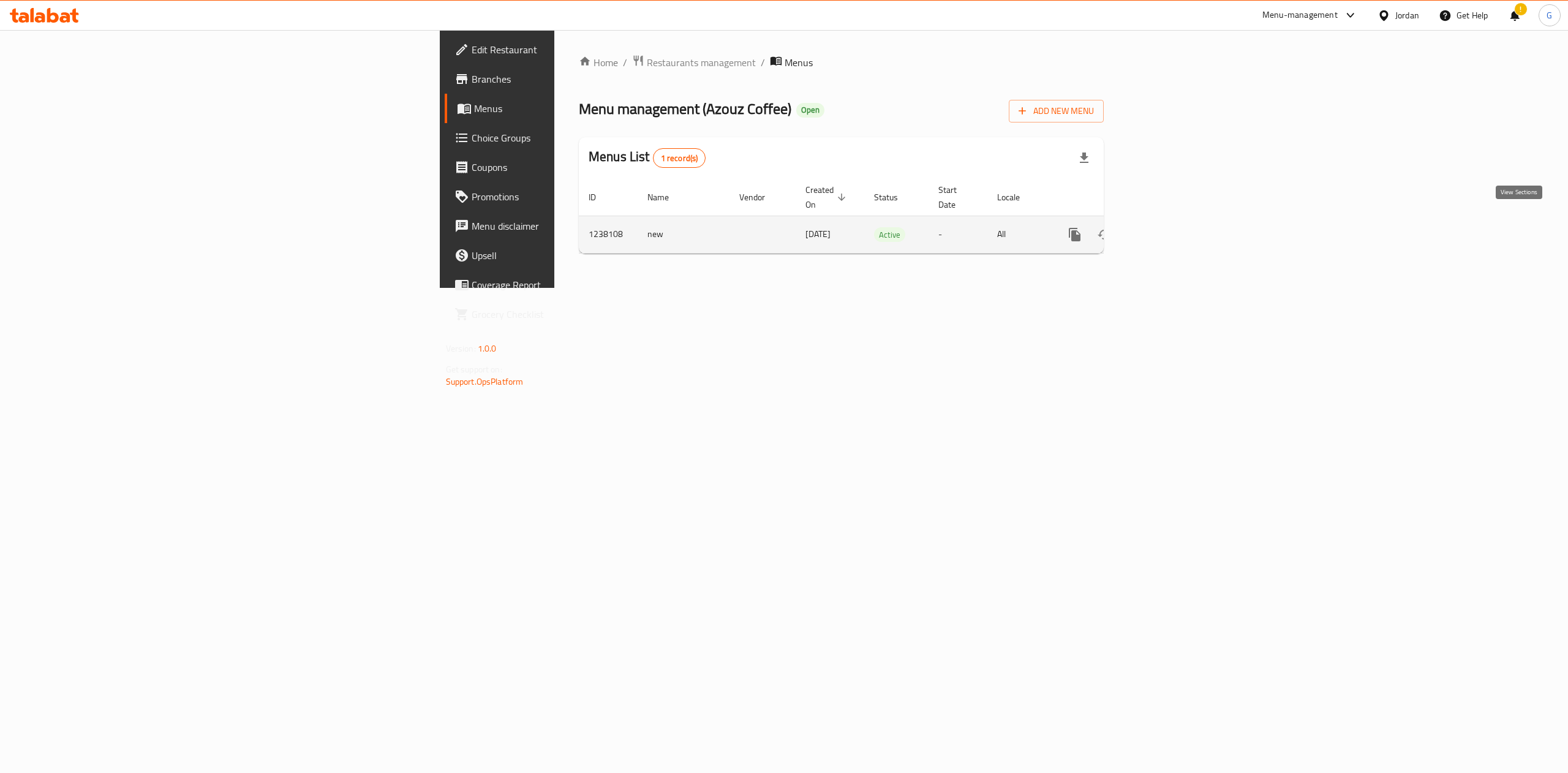
click at [1171, 227] on icon "enhanced table" at bounding box center [1163, 234] width 15 height 15
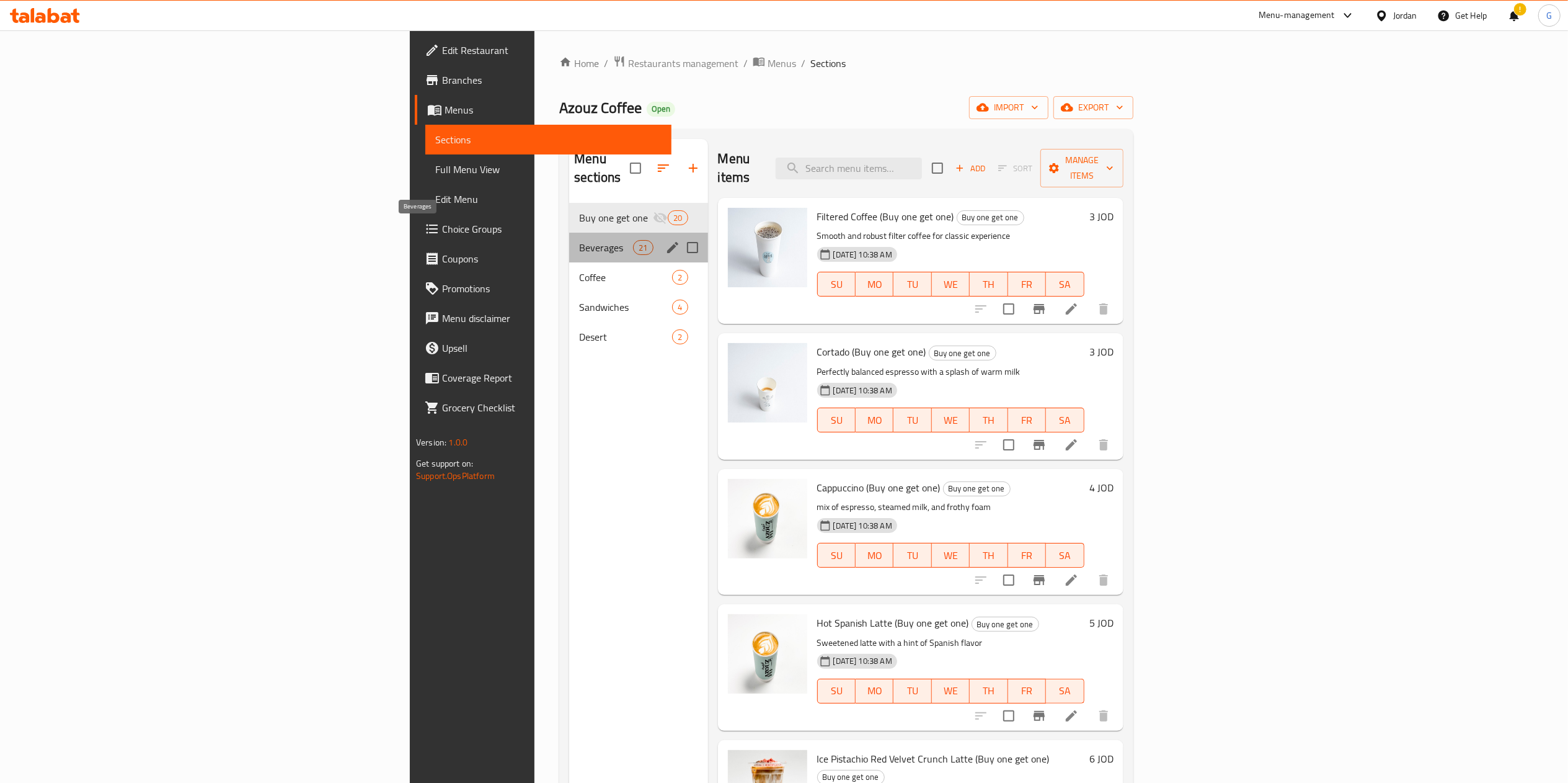
click at [579, 240] on span "Beverages" at bounding box center [606, 247] width 54 height 15
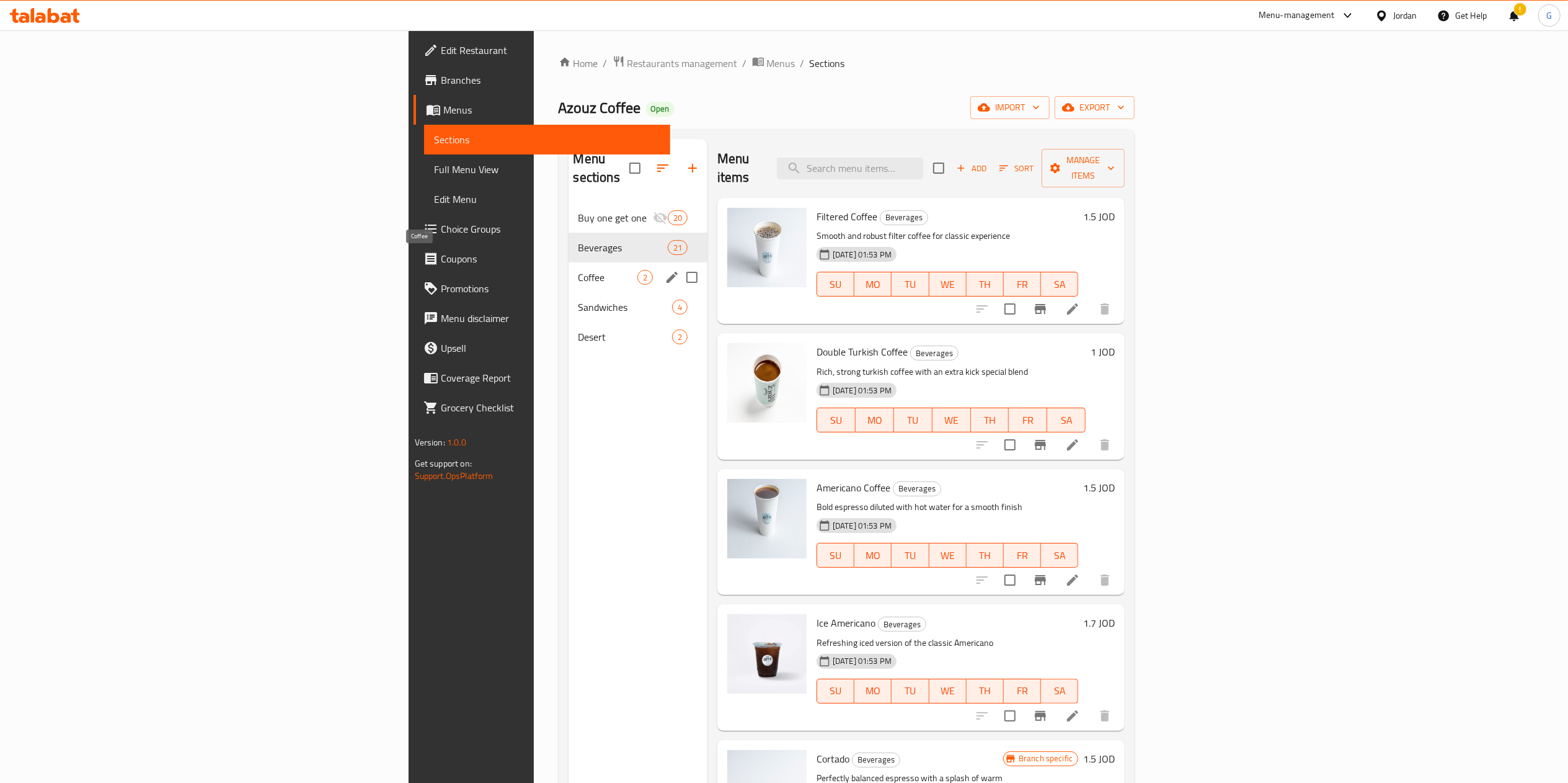
click at [578, 270] on span "Coffee" at bounding box center [608, 277] width 59 height 15
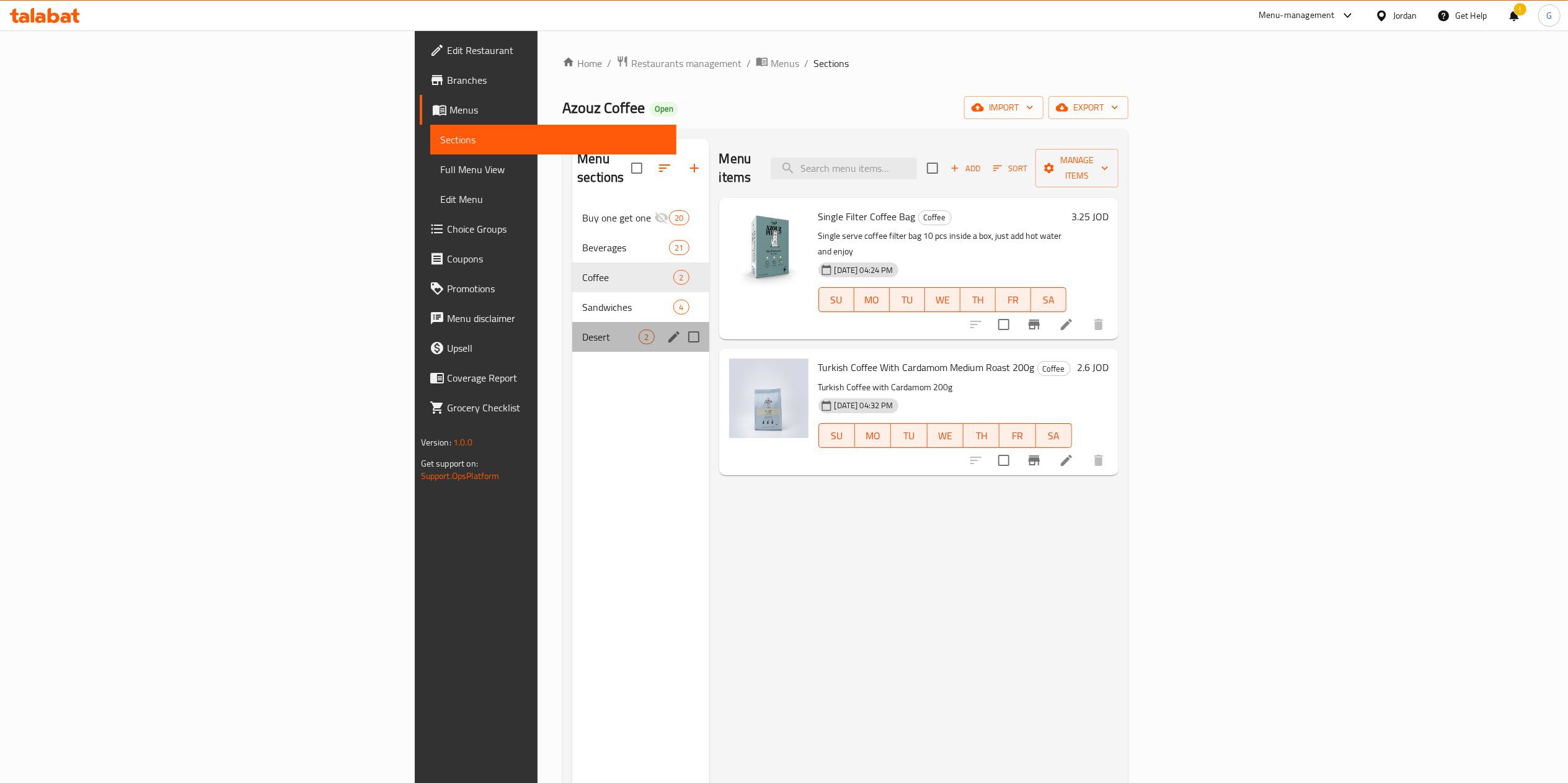
click at [572, 322] on div "Desert 2" at bounding box center [640, 337] width 137 height 29
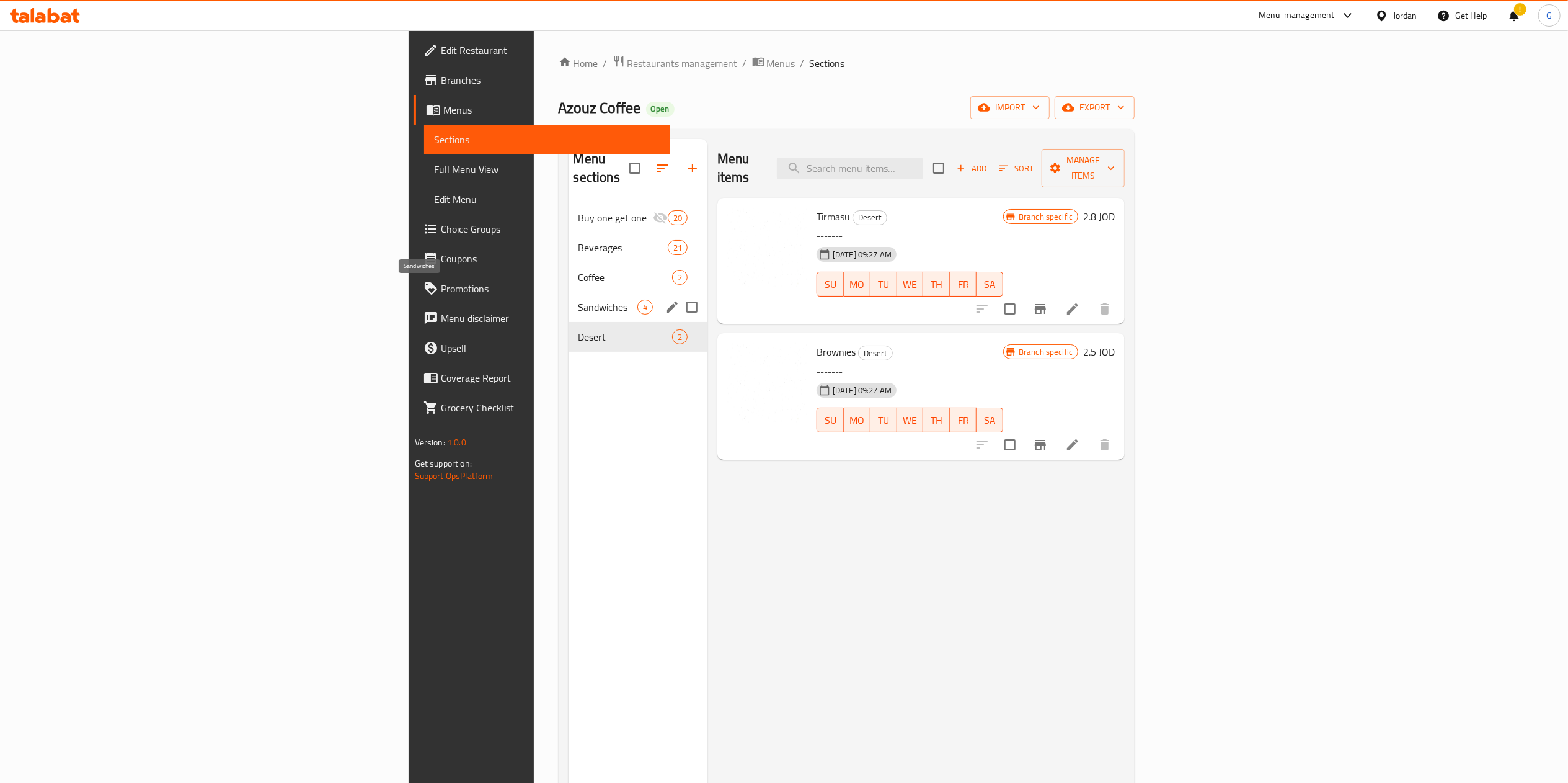
click at [578, 300] on span "Sandwiches" at bounding box center [608, 307] width 59 height 15
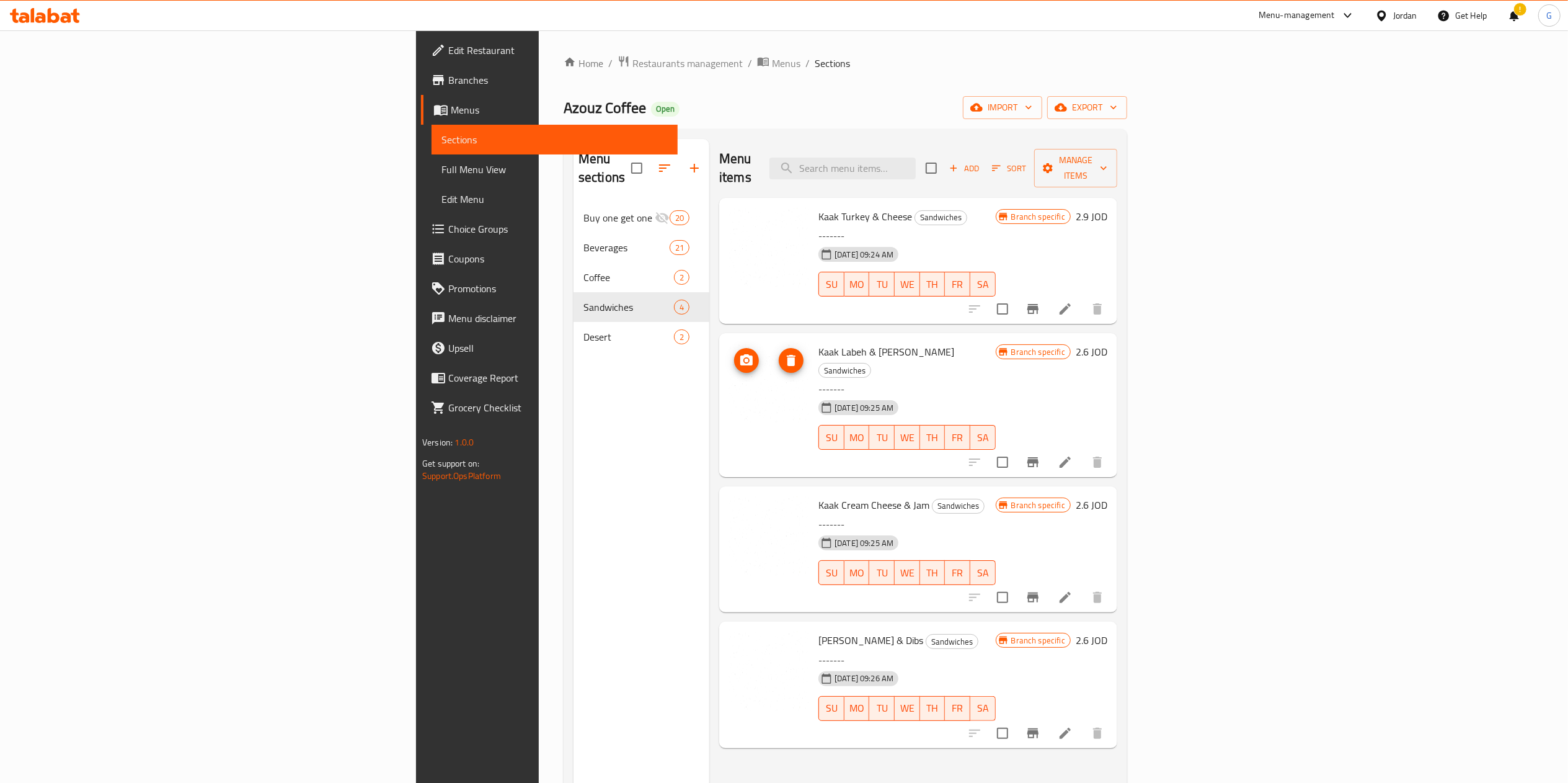
click at [729, 374] on img at bounding box center [768, 382] width 79 height 79
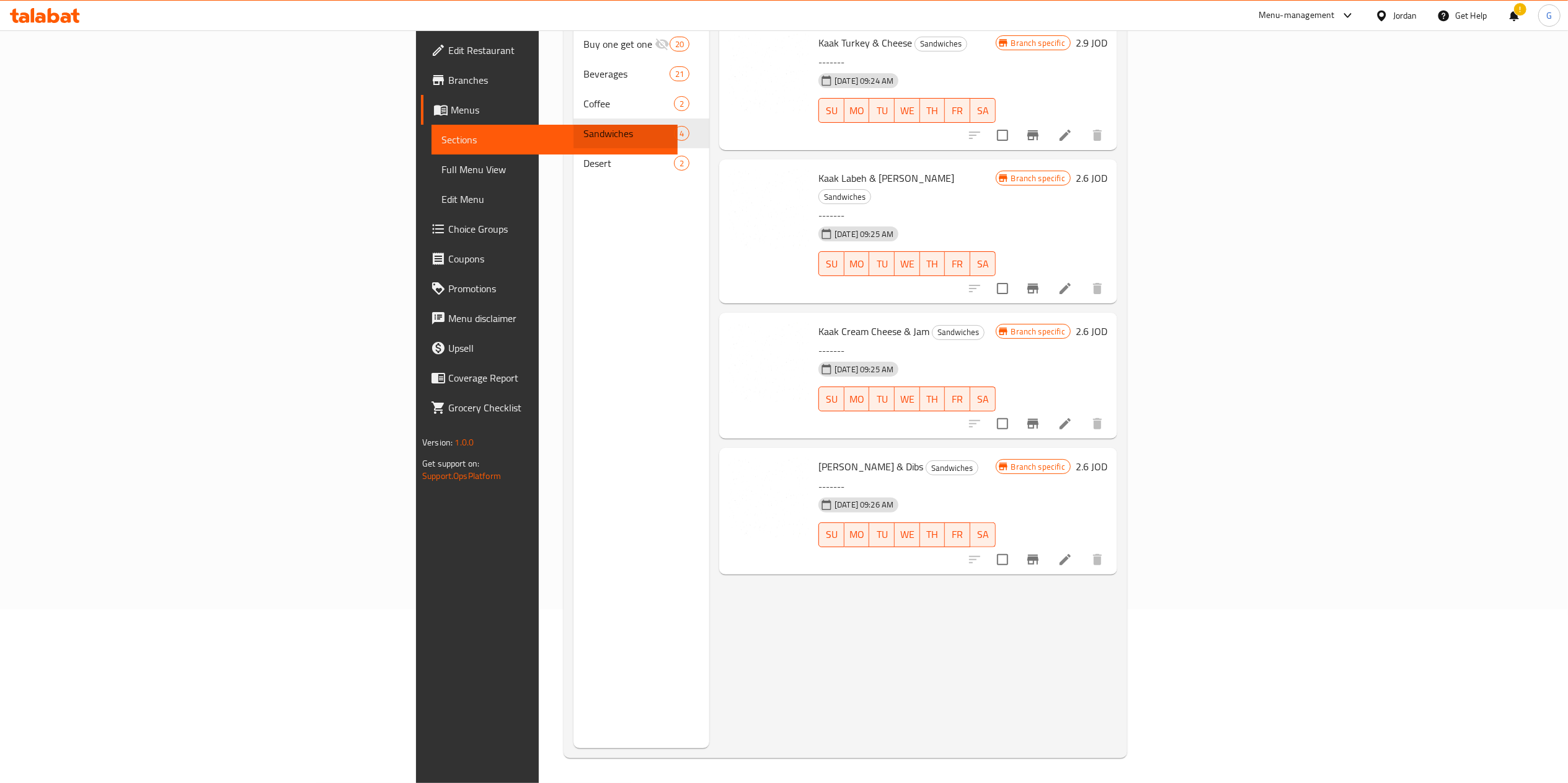
scroll to position [152, 0]
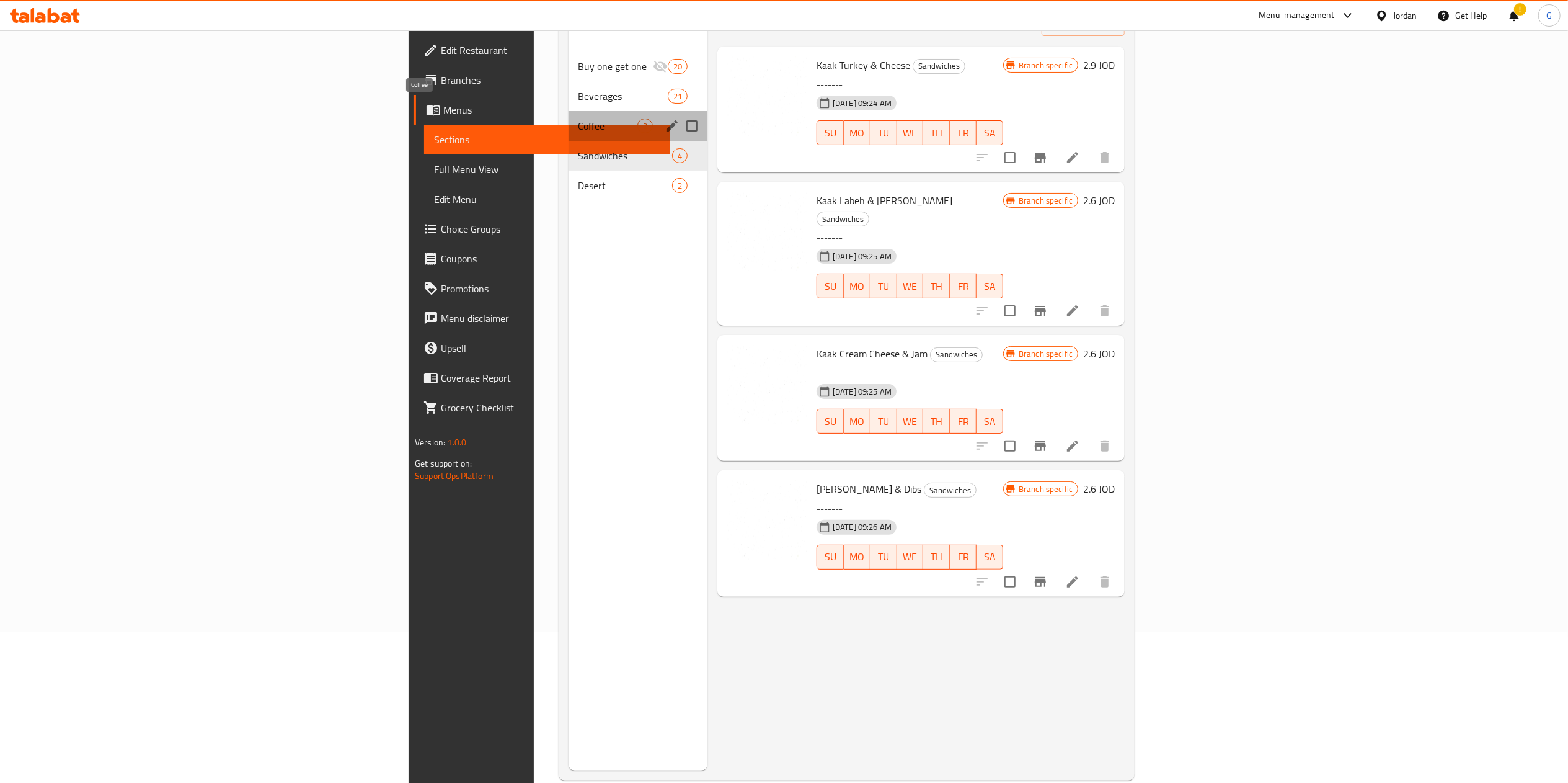
click at [578, 119] on span "Coffee" at bounding box center [608, 126] width 59 height 15
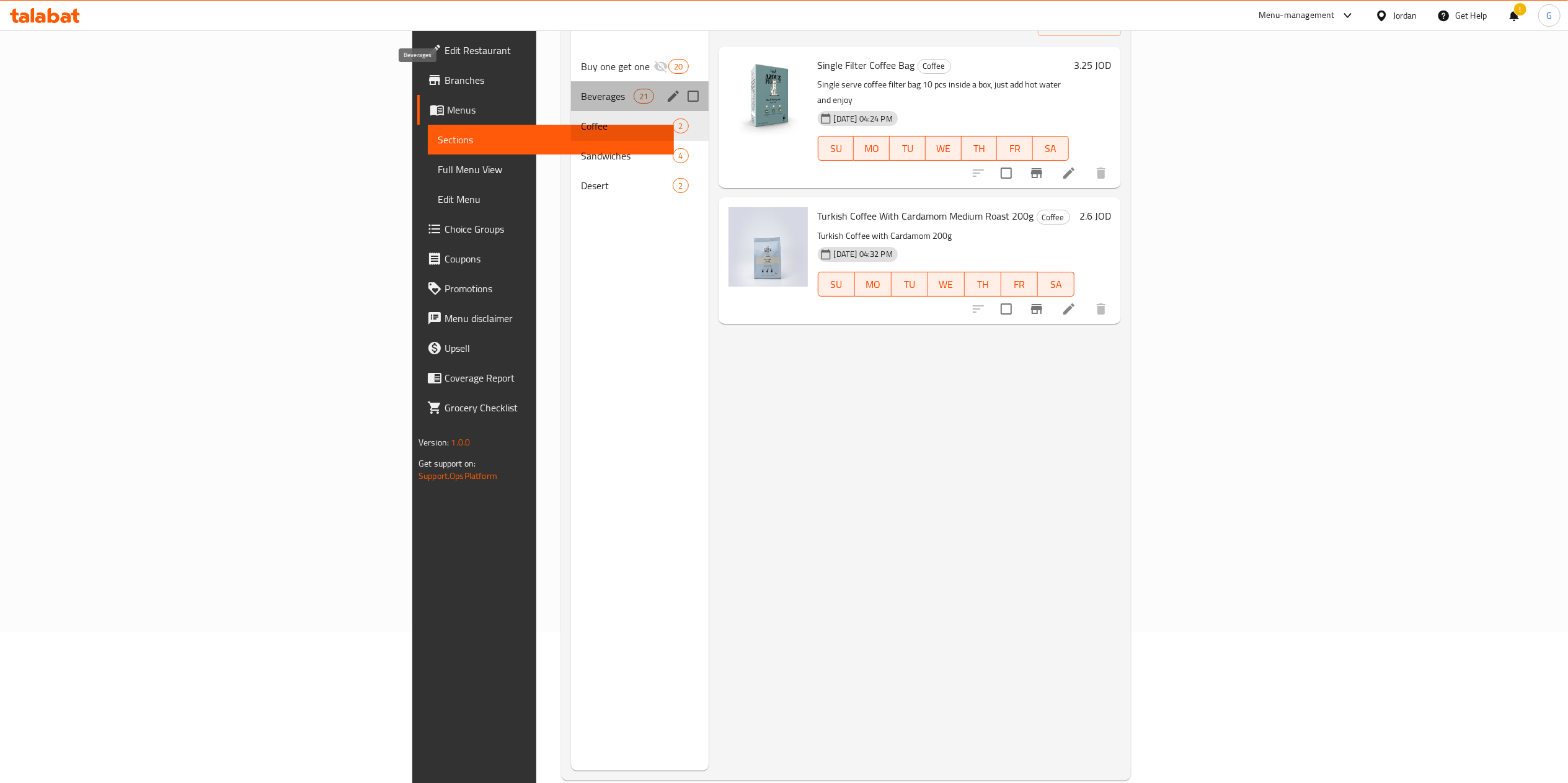
click at [581, 88] on span "Beverages" at bounding box center [607, 96] width 53 height 15
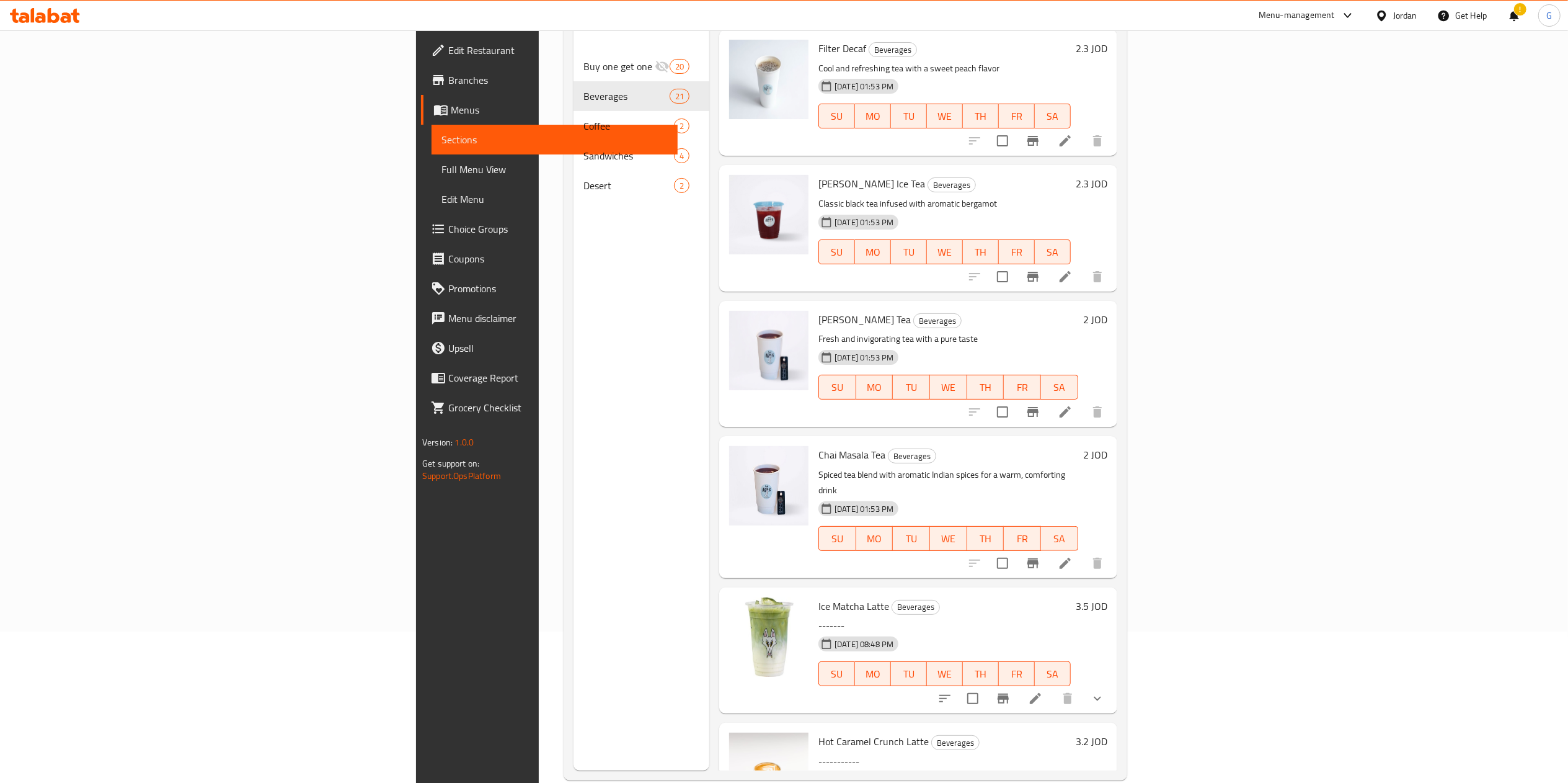
scroll to position [16, 0]
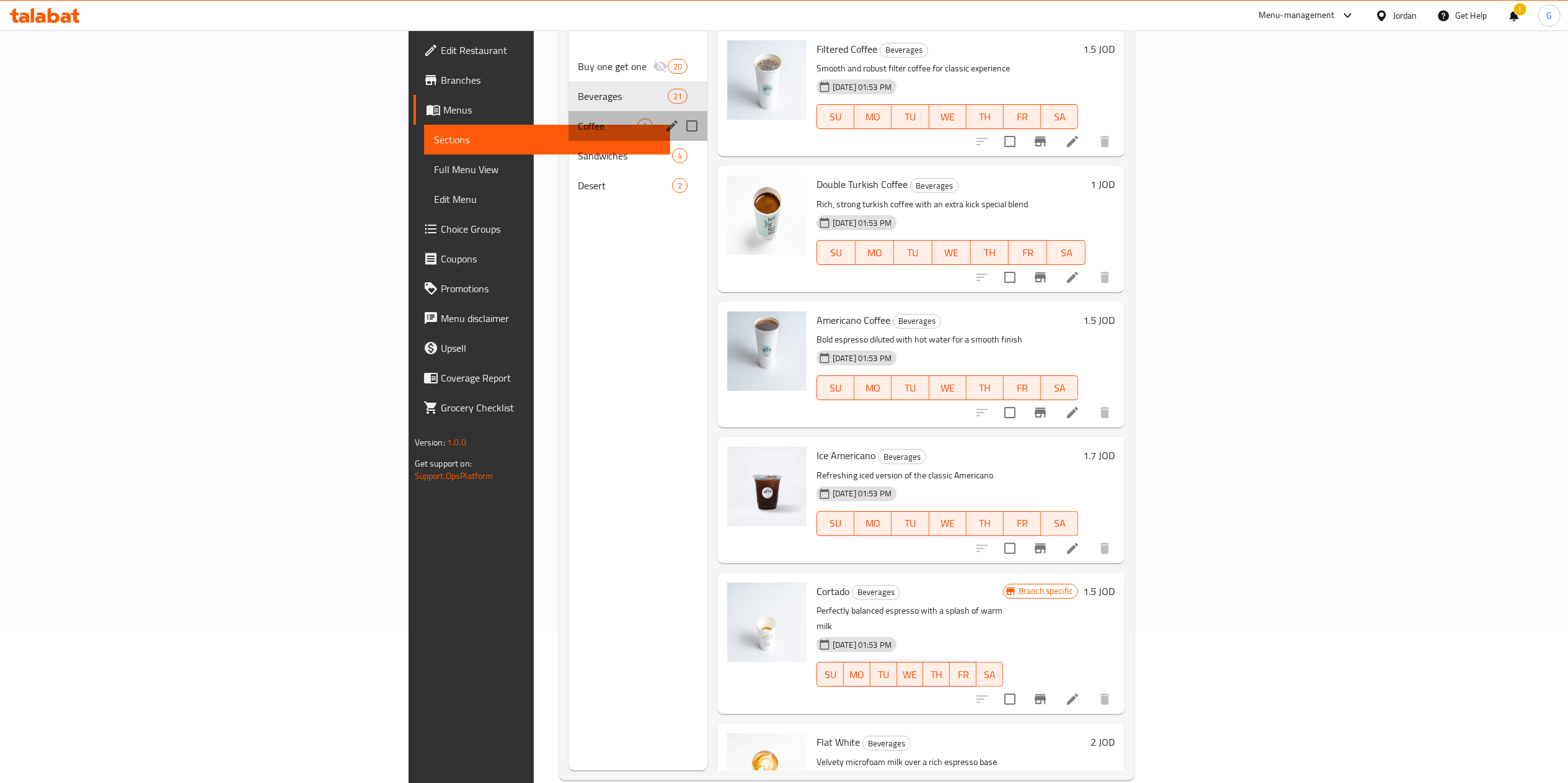
click at [568, 111] on div "Coffee 2" at bounding box center [638, 125] width 139 height 29
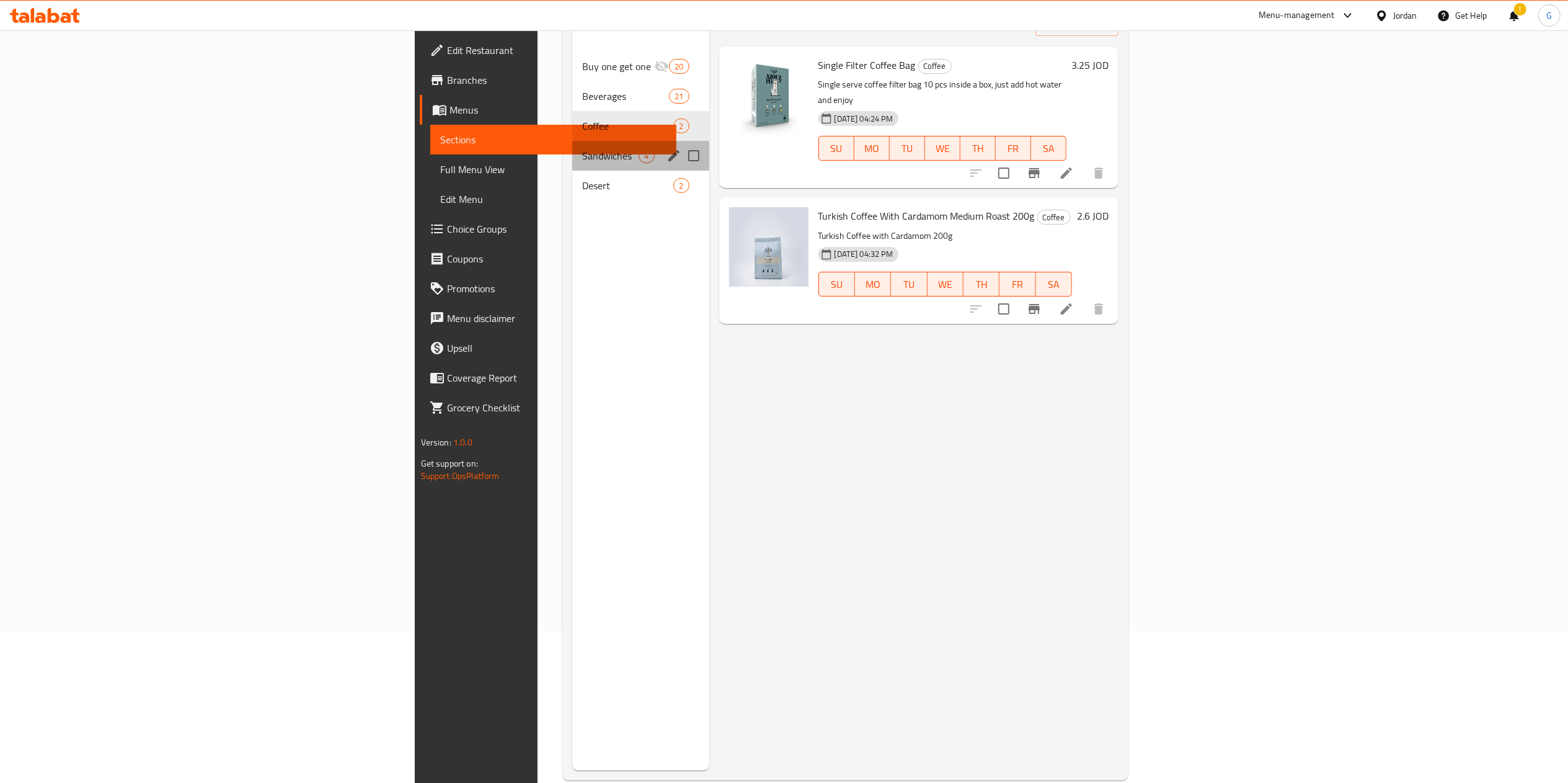
click at [572, 141] on div "Sandwiches 4" at bounding box center [640, 155] width 137 height 29
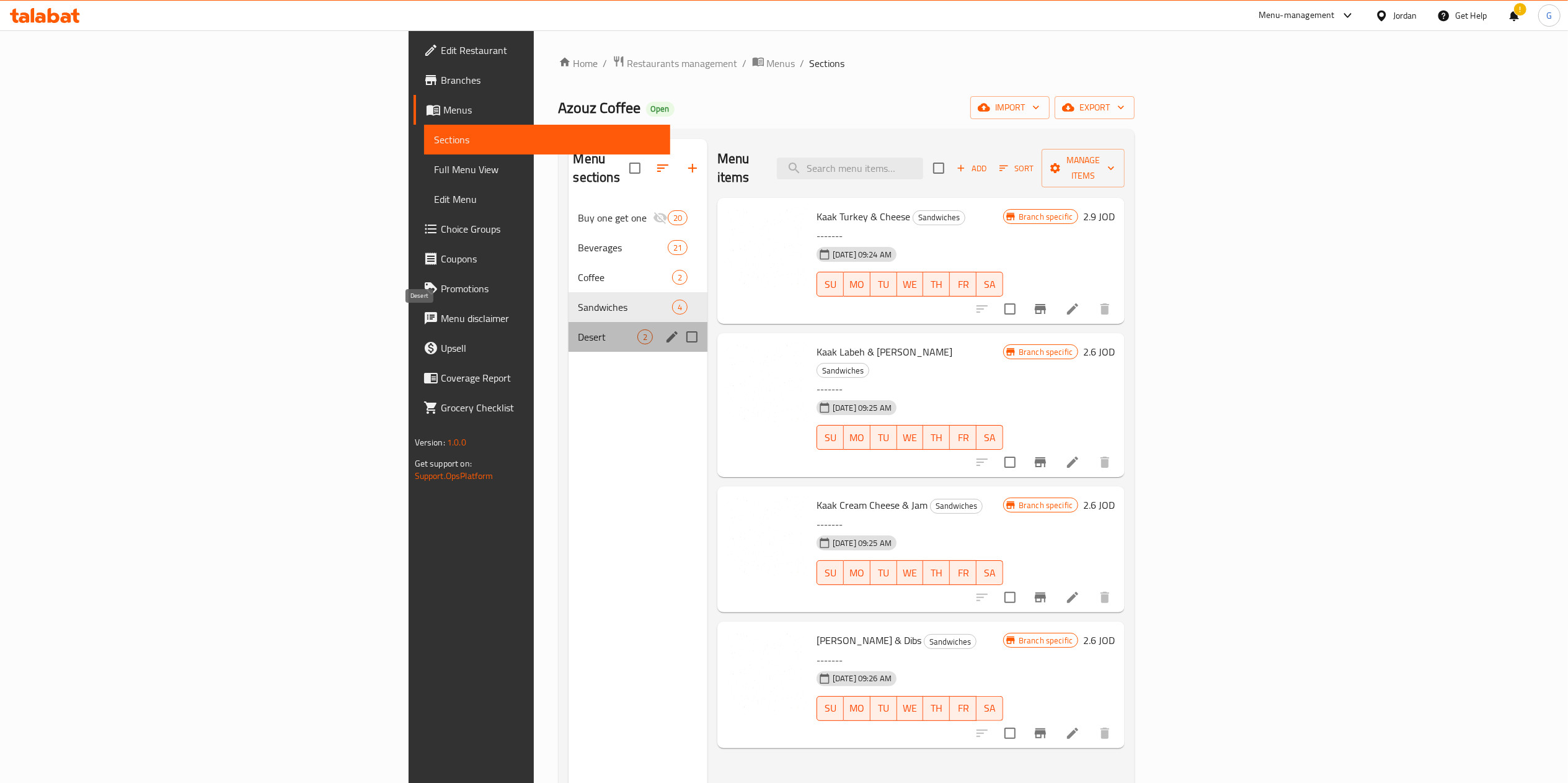
click at [578, 329] on span "Desert" at bounding box center [608, 337] width 59 height 15
